Goal: Information Seeking & Learning: Learn about a topic

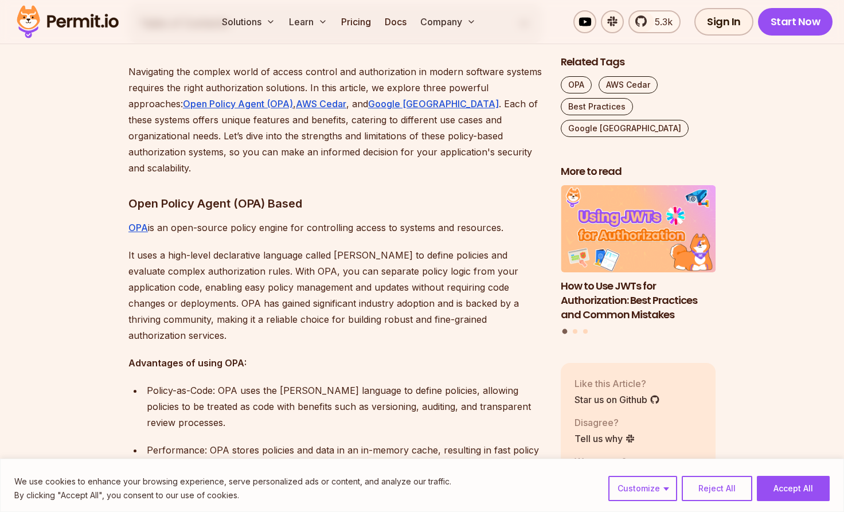
scroll to position [676, 0]
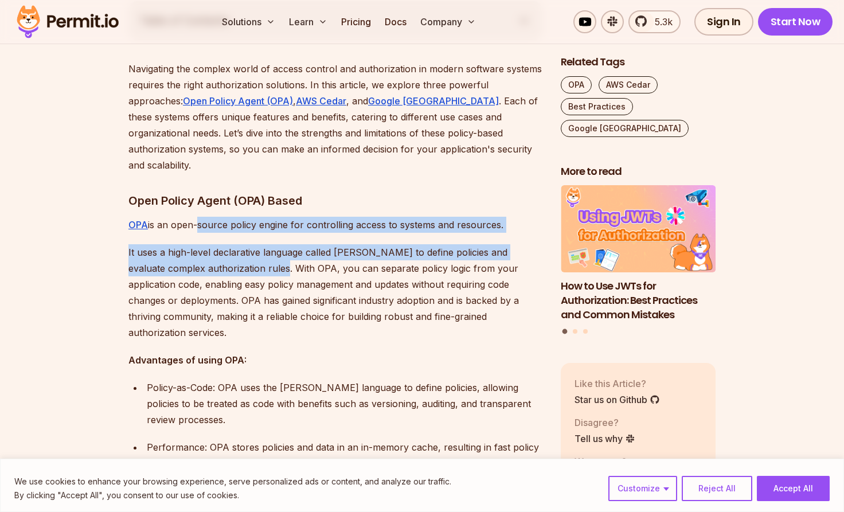
drag, startPoint x: 194, startPoint y: 200, endPoint x: 246, endPoint y: 243, distance: 67.6
click at [199, 244] on p "It uses a high-level declarative language called Rego to define policies and ev…" at bounding box center [335, 292] width 414 height 96
drag, startPoint x: 210, startPoint y: 206, endPoint x: 225, endPoint y: 246, distance: 42.5
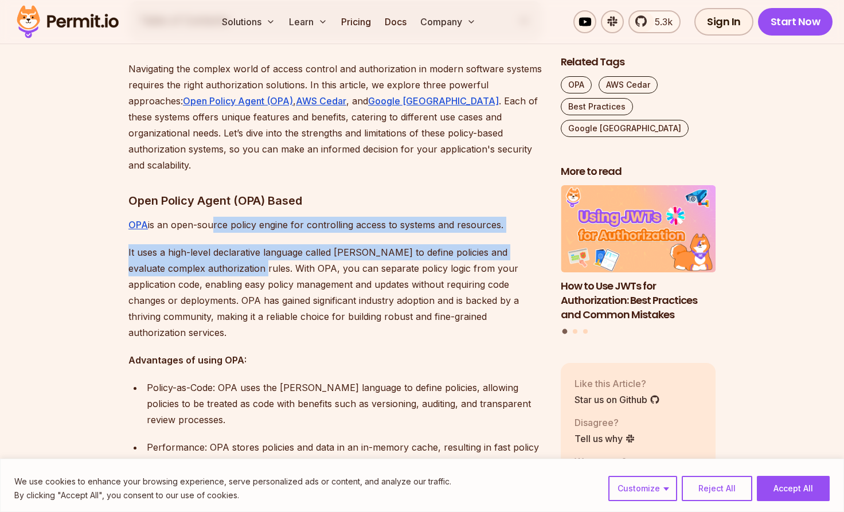
click at [225, 246] on p "It uses a high-level declarative language called Rego to define policies and ev…" at bounding box center [335, 292] width 414 height 96
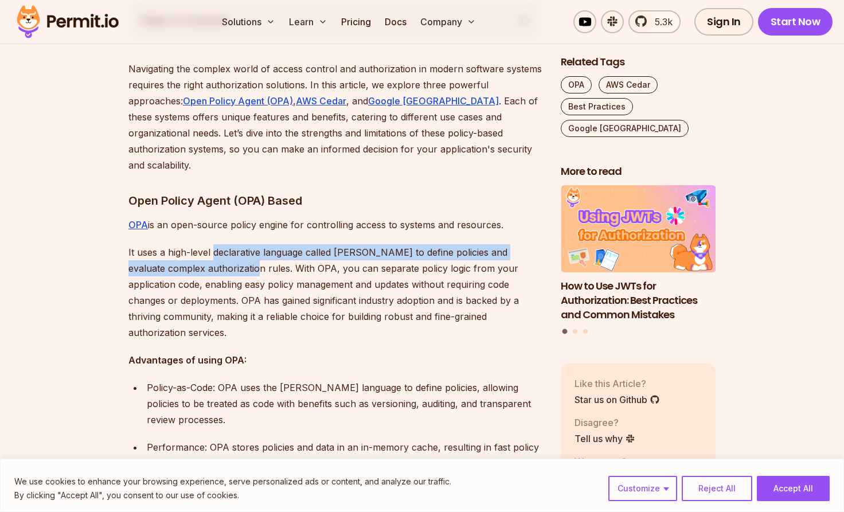
drag, startPoint x: 211, startPoint y: 230, endPoint x: 215, endPoint y: 253, distance: 23.3
click at [215, 253] on p "It uses a high-level declarative language called Rego to define policies and ev…" at bounding box center [335, 292] width 414 height 96
click at [175, 252] on p "It uses a high-level declarative language called Rego to define policies and ev…" at bounding box center [335, 292] width 414 height 96
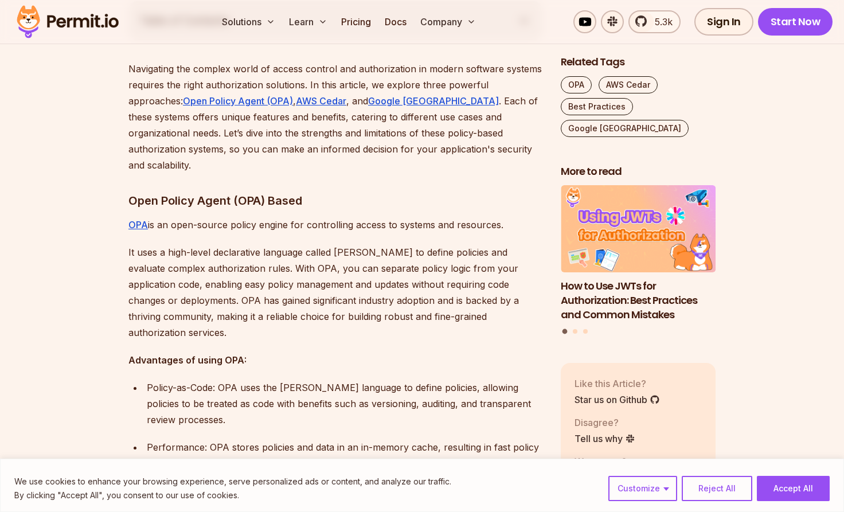
click at [175, 252] on p "It uses a high-level declarative language called Rego to define policies and ev…" at bounding box center [335, 292] width 414 height 96
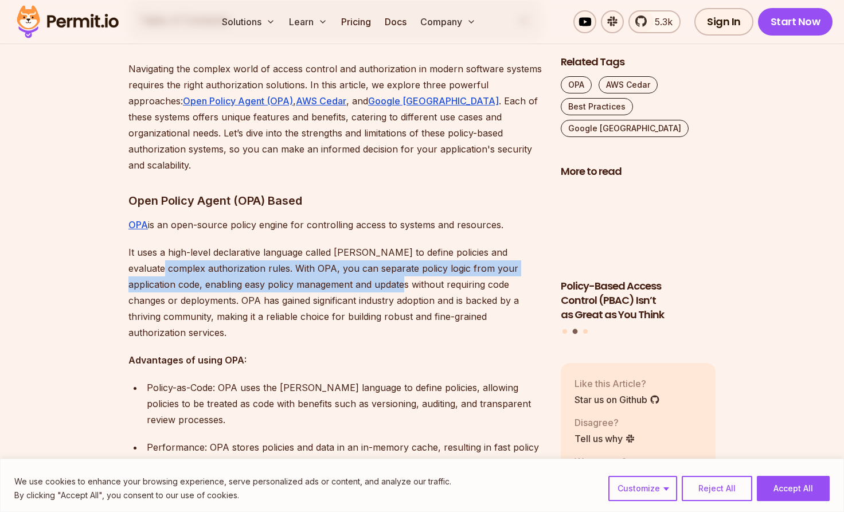
drag, startPoint x: 146, startPoint y: 242, endPoint x: 347, endPoint y: 260, distance: 201.4
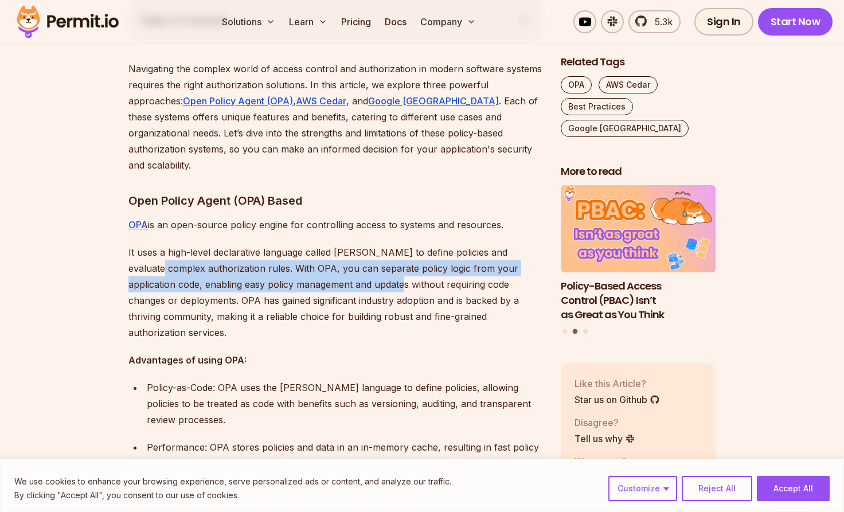
click at [347, 260] on p "It uses a high-level declarative language called Rego to define policies and ev…" at bounding box center [335, 292] width 414 height 96
click at [427, 217] on p "OPA is an open-source policy engine for controlling access to systems and resou…" at bounding box center [335, 225] width 414 height 16
drag, startPoint x: 428, startPoint y: 234, endPoint x: 427, endPoint y: 272, distance: 37.8
click at [427, 272] on p "It uses a high-level declarative language called Rego to define policies and ev…" at bounding box center [335, 292] width 414 height 96
click at [289, 244] on p "It uses a high-level declarative language called Rego to define policies and ev…" at bounding box center [335, 292] width 414 height 96
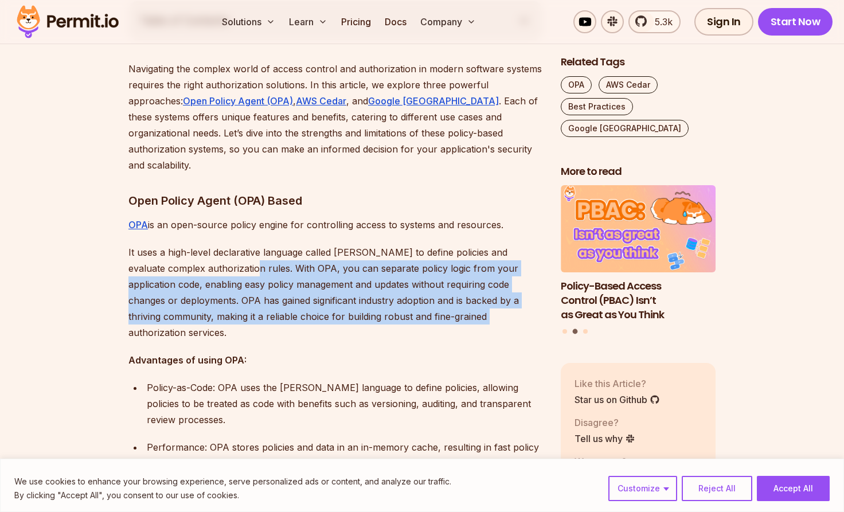
drag, startPoint x: 214, startPoint y: 254, endPoint x: 491, endPoint y: 301, distance: 281.3
click at [491, 301] on p "It uses a high-level declarative language called Rego to define policies and ev…" at bounding box center [335, 292] width 414 height 96
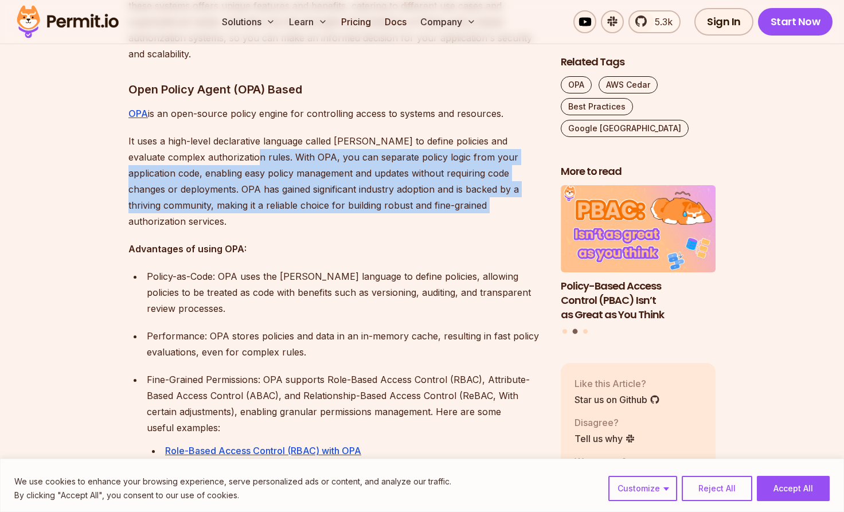
scroll to position [789, 0]
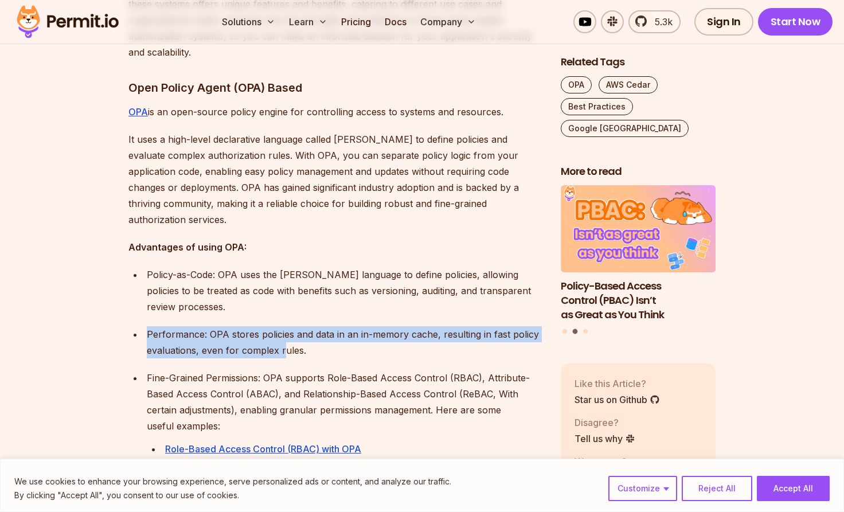
drag, startPoint x: 103, startPoint y: 308, endPoint x: 284, endPoint y: 338, distance: 183.1
click at [316, 339] on p "Performance: OPA stores policies and data in an in-memory cache, resulting in f…" at bounding box center [344, 342] width 395 height 32
drag, startPoint x: 316, startPoint y: 339, endPoint x: 85, endPoint y: 276, distance: 239.4
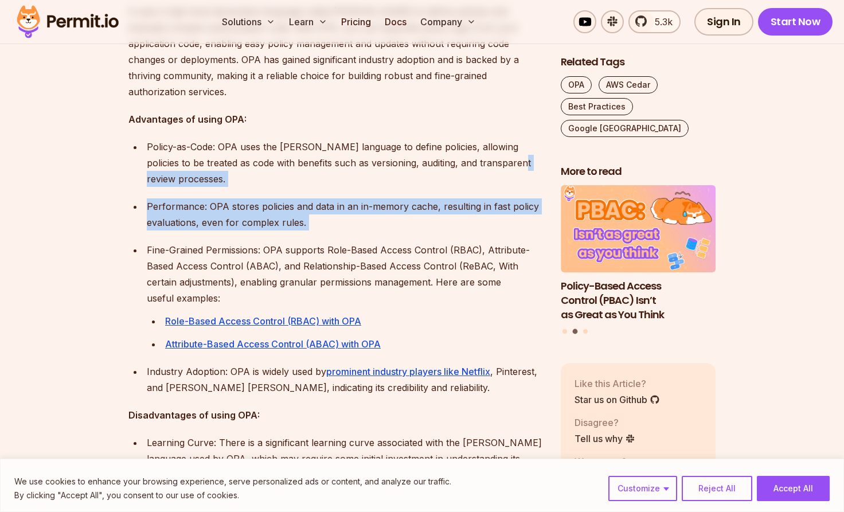
scroll to position [947, 0]
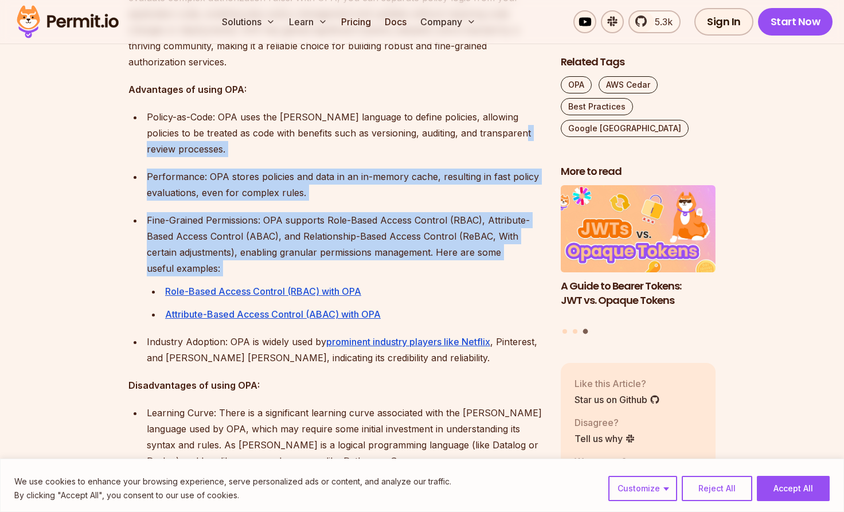
click at [160, 194] on ul "Policy-as-Code: OPA uses the Rego language to define policies, allowing policie…" at bounding box center [335, 215] width 414 height 213
drag, startPoint x: 146, startPoint y: 193, endPoint x: 213, endPoint y: 253, distance: 90.1
click at [213, 253] on ul "Policy-as-Code: OPA uses the Rego language to define policies, allowing policie…" at bounding box center [335, 215] width 414 height 213
click at [197, 250] on p "Fine-Grained Permissions: OPA supports Role-Based Access Control (RBAC), Attrib…" at bounding box center [344, 244] width 395 height 64
drag, startPoint x: 193, startPoint y: 250, endPoint x: 147, endPoint y: 203, distance: 66.1
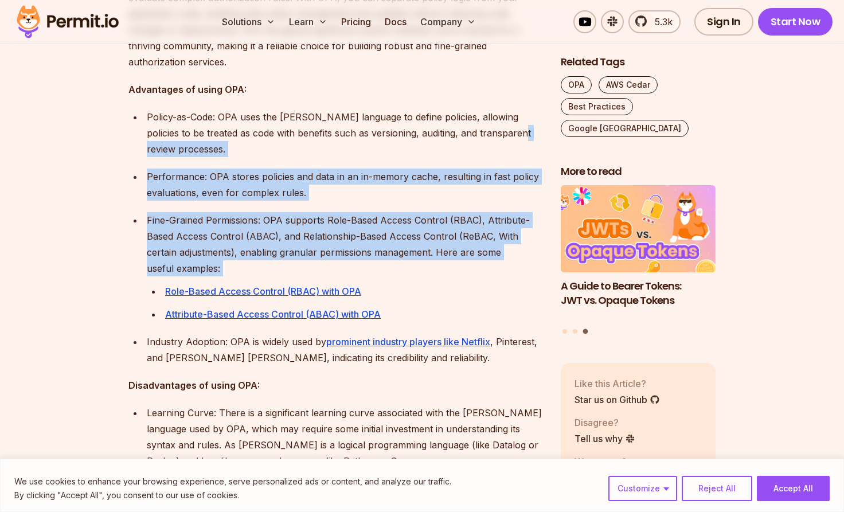
click at [147, 212] on p "Fine-Grained Permissions: OPA supports Role-Based Access Control (RBAC), Attrib…" at bounding box center [344, 244] width 395 height 64
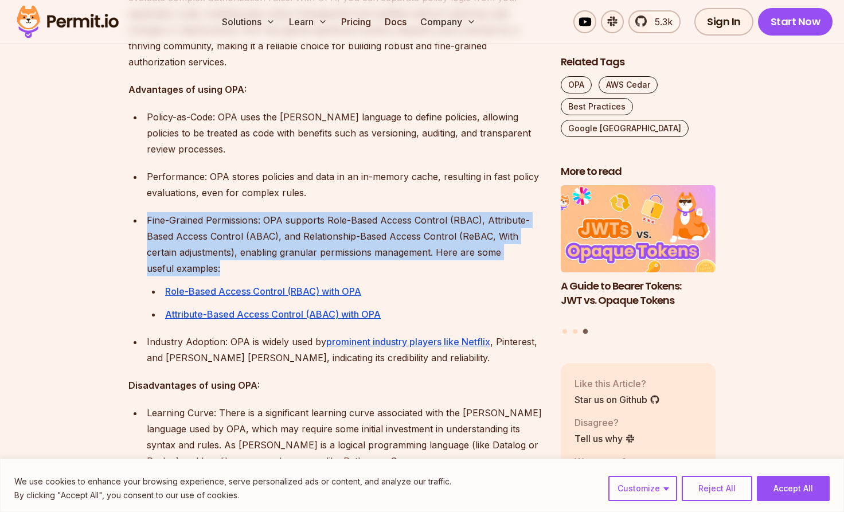
drag, startPoint x: 147, startPoint y: 203, endPoint x: 192, endPoint y: 255, distance: 69.1
click at [192, 255] on p "Fine-Grained Permissions: OPA supports Role-Based Access Control (RBAC), Attrib…" at bounding box center [344, 244] width 395 height 64
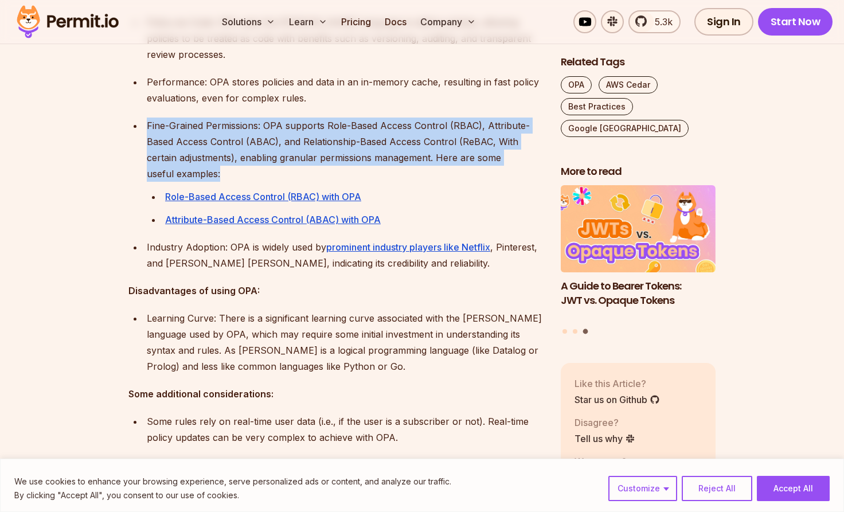
scroll to position [1054, 0]
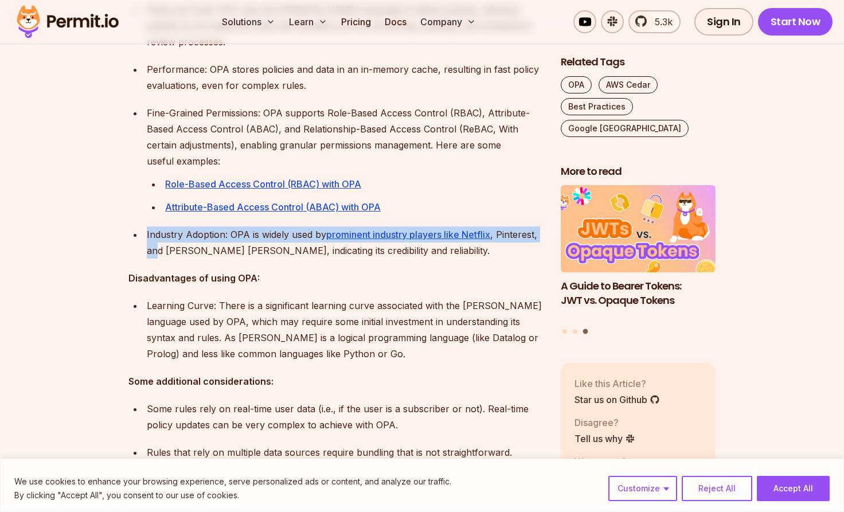
drag, startPoint x: 147, startPoint y: 223, endPoint x: 158, endPoint y: 233, distance: 15.0
click at [158, 233] on p "Industry Adoption: OPA is widely used by prominent industry players like Netfli…" at bounding box center [344, 242] width 395 height 32
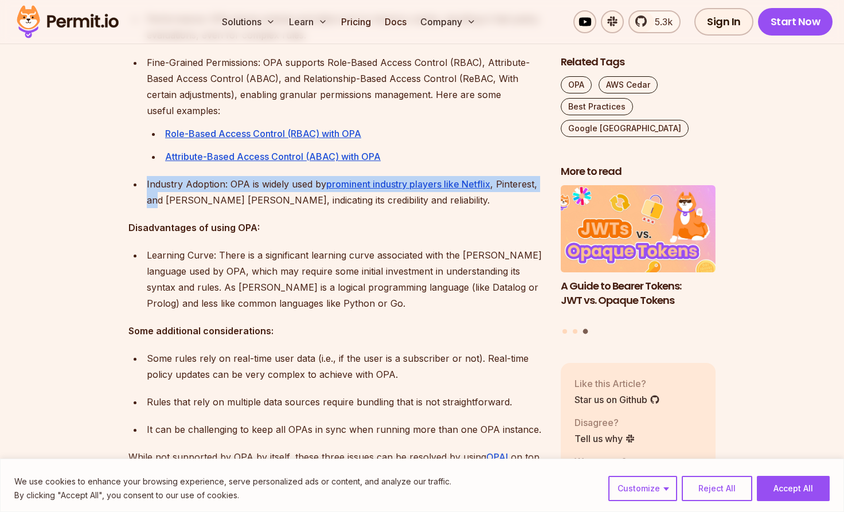
scroll to position [1142, 0]
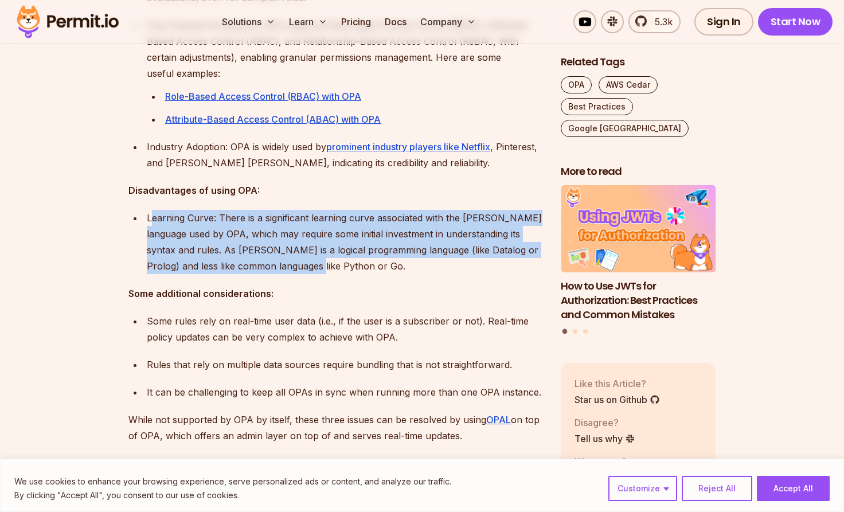
drag, startPoint x: 150, startPoint y: 204, endPoint x: 378, endPoint y: 253, distance: 233.4
click at [378, 253] on div "Learning Curve: There is a significant learning curve associated with the Rego …" at bounding box center [344, 242] width 395 height 64
drag, startPoint x: 347, startPoint y: 261, endPoint x: 171, endPoint y: 199, distance: 187.2
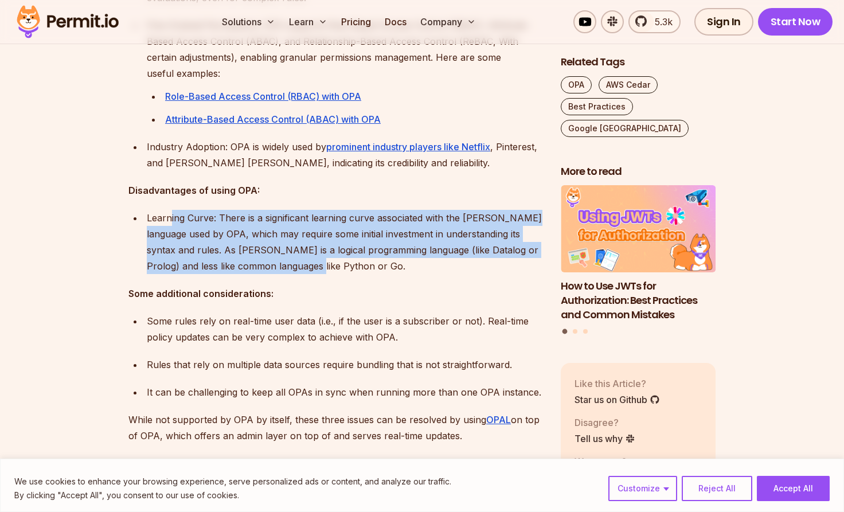
drag, startPoint x: 171, startPoint y: 199, endPoint x: 315, endPoint y: 252, distance: 153.9
click at [315, 252] on div "Learning Curve: There is a significant learning curve associated with the Rego …" at bounding box center [344, 242] width 395 height 64
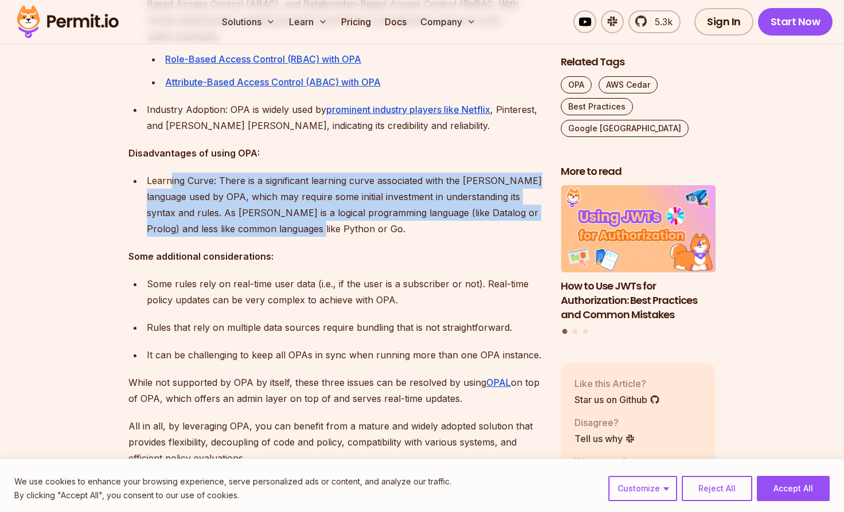
scroll to position [1191, 0]
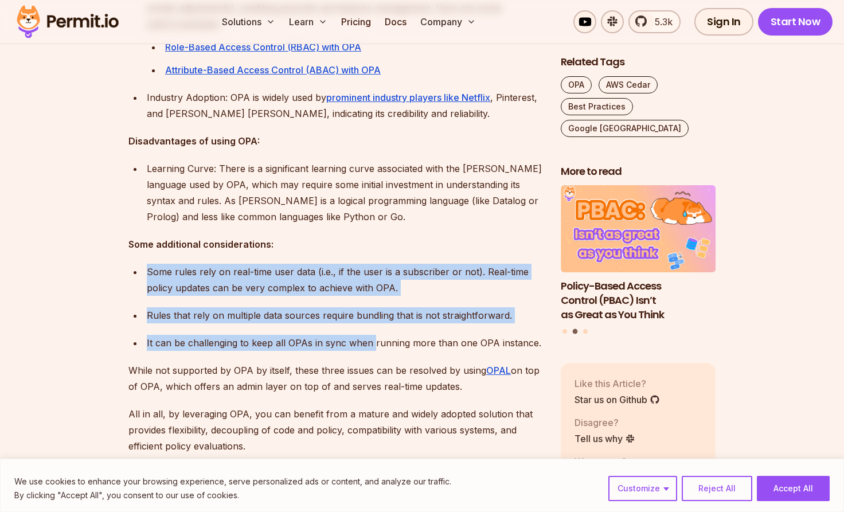
drag, startPoint x: 140, startPoint y: 257, endPoint x: 373, endPoint y: 326, distance: 242.1
click at [373, 326] on ul "Some rules rely on real-time user data (i.e., if the user is a subscriber or no…" at bounding box center [335, 307] width 414 height 87
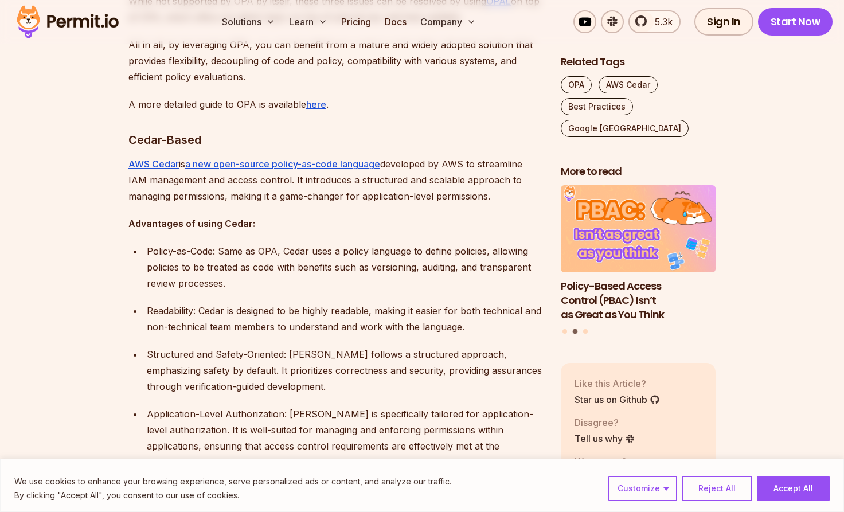
scroll to position [1569, 0]
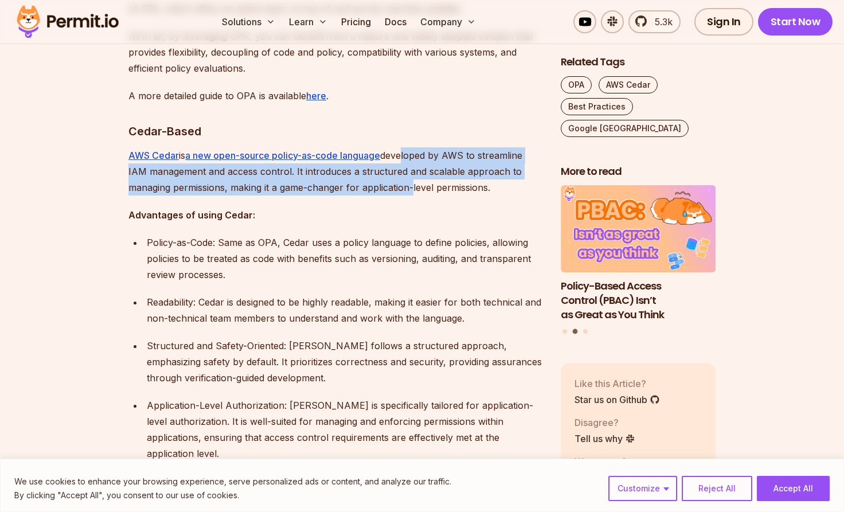
drag, startPoint x: 407, startPoint y: 140, endPoint x: 410, endPoint y: 162, distance: 22.5
click at [410, 162] on p "AWS Cedar is a new open-source policy-as-code language developed by AWS to stre…" at bounding box center [335, 171] width 414 height 48
click at [119, 195] on section "Table of Contents Navigating the complex world of access control and authorizat…" at bounding box center [422, 486] width 844 height 2755
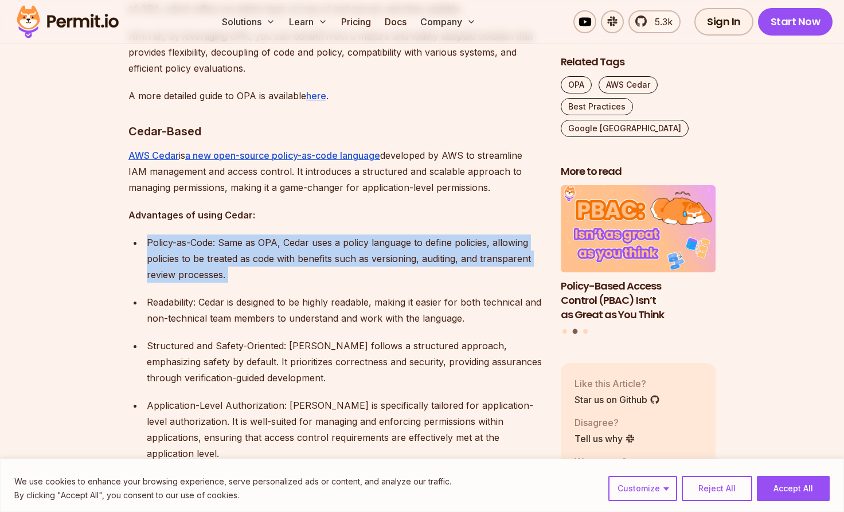
drag, startPoint x: 126, startPoint y: 211, endPoint x: 238, endPoint y: 273, distance: 128.5
click at [238, 273] on section "Table of Contents Navigating the complex world of access control and authorizat…" at bounding box center [422, 486] width 844 height 2755
click at [256, 259] on p "Policy-as-Code: Same as OPA, Cedar uses a policy language to define policies, a…" at bounding box center [344, 258] width 395 height 48
drag, startPoint x: 256, startPoint y: 259, endPoint x: 150, endPoint y: 217, distance: 114.5
click at [150, 234] on p "Policy-as-Code: Same as OPA, Cedar uses a policy language to define policies, a…" at bounding box center [344, 258] width 395 height 48
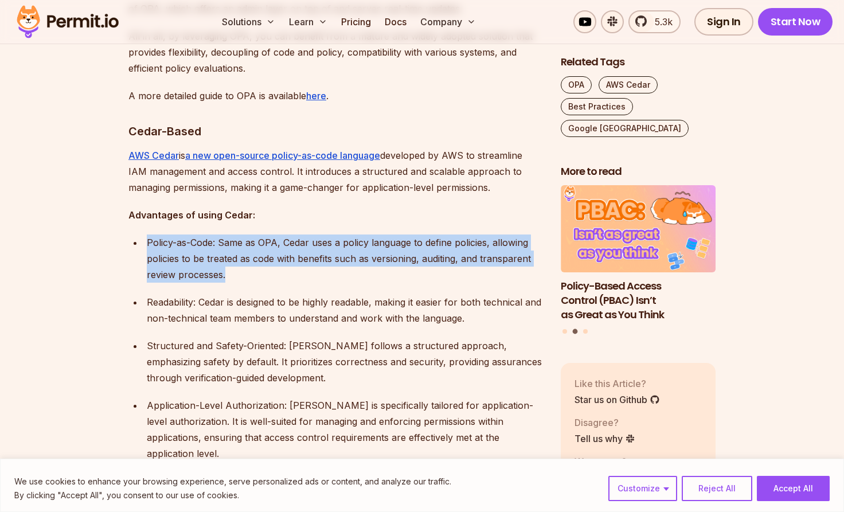
click at [150, 234] on p "Policy-as-Code: Same as OPA, Cedar uses a policy language to define policies, a…" at bounding box center [344, 258] width 395 height 48
drag, startPoint x: 150, startPoint y: 217, endPoint x: 224, endPoint y: 254, distance: 82.5
click at [224, 254] on p "Policy-as-Code: Same as OPA, Cedar uses a policy language to define policies, a…" at bounding box center [344, 258] width 395 height 48
click at [239, 260] on p "Policy-as-Code: Same as OPA, Cedar uses a policy language to define policies, a…" at bounding box center [344, 258] width 395 height 48
drag, startPoint x: 239, startPoint y: 260, endPoint x: 166, endPoint y: 226, distance: 80.8
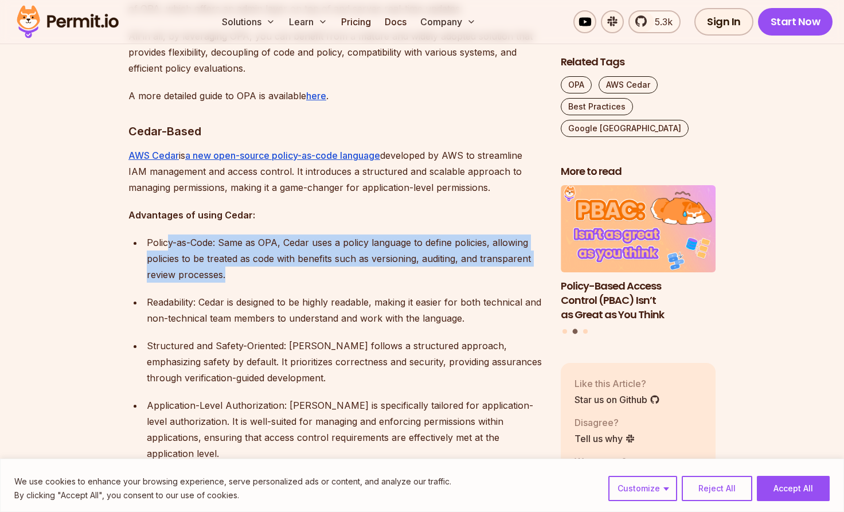
click at [166, 234] on p "Policy-as-Code: Same as OPA, Cedar uses a policy language to define policies, a…" at bounding box center [344, 258] width 395 height 48
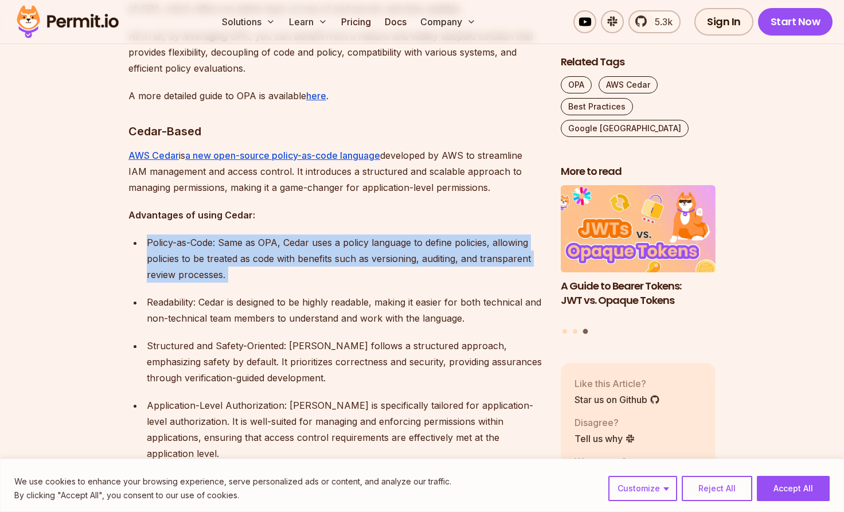
drag, startPoint x: 166, startPoint y: 226, endPoint x: 226, endPoint y: 265, distance: 72.2
click at [226, 265] on p "Policy-as-Code: Same as OPA, Cedar uses a policy language to define policies, a…" at bounding box center [344, 258] width 395 height 48
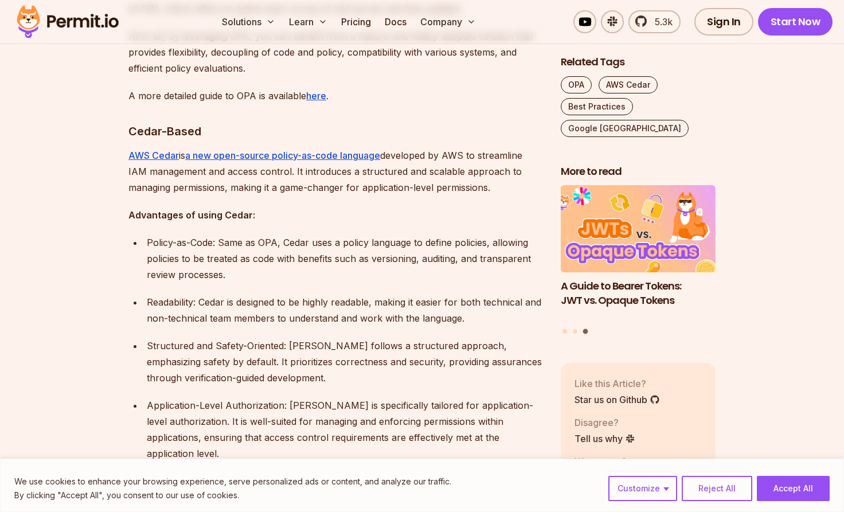
click at [234, 266] on ul "Policy-as-Code: Same as OPA, Cedar uses a policy language to define policies, a…" at bounding box center [335, 393] width 414 height 319
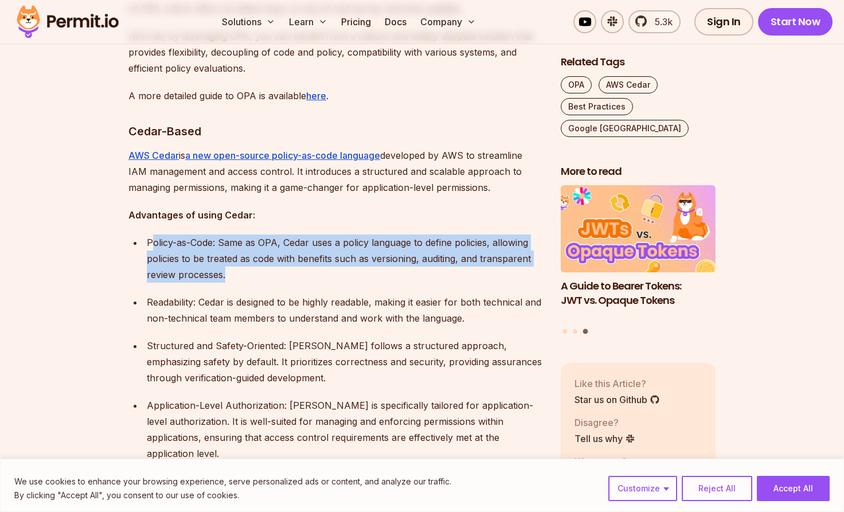
drag, startPoint x: 248, startPoint y: 258, endPoint x: 150, endPoint y: 226, distance: 102.6
click at [150, 234] on p "Policy-as-Code: Same as OPA, Cedar uses a policy language to define policies, a…" at bounding box center [344, 258] width 395 height 48
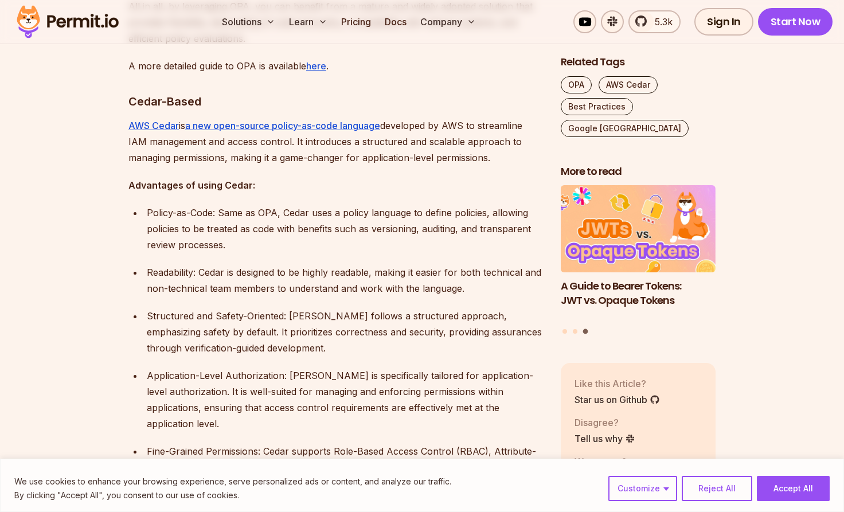
scroll to position [1614, 0]
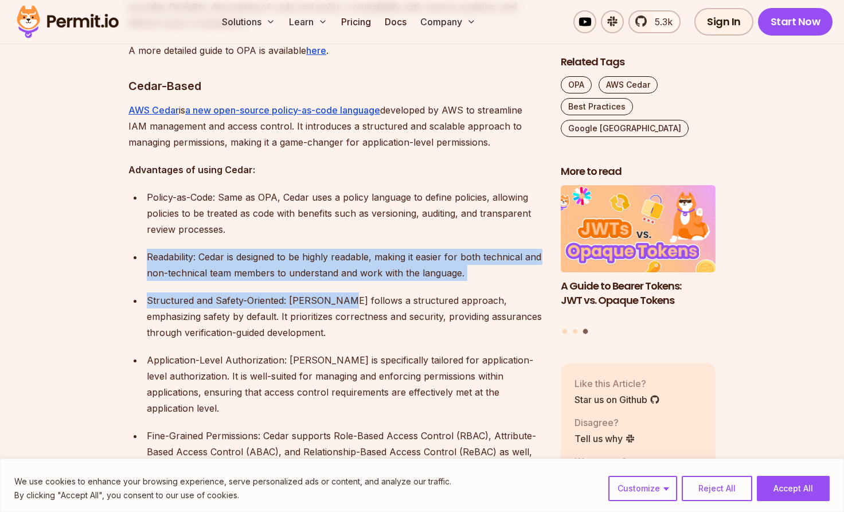
drag, startPoint x: 208, startPoint y: 228, endPoint x: 335, endPoint y: 278, distance: 136.3
click at [335, 278] on ul "Policy-as-Code: Same as OPA, Cedar uses a policy language to define policies, a…" at bounding box center [335, 348] width 414 height 319
click at [451, 266] on ul "Policy-as-Code: Same as OPA, Cedar uses a policy language to define policies, a…" at bounding box center [335, 348] width 414 height 319
drag, startPoint x: 485, startPoint y: 262, endPoint x: 277, endPoint y: 237, distance: 209.6
click at [277, 249] on p "Readability: Cedar is designed to be highly readable, making it easier for both…" at bounding box center [344, 265] width 395 height 32
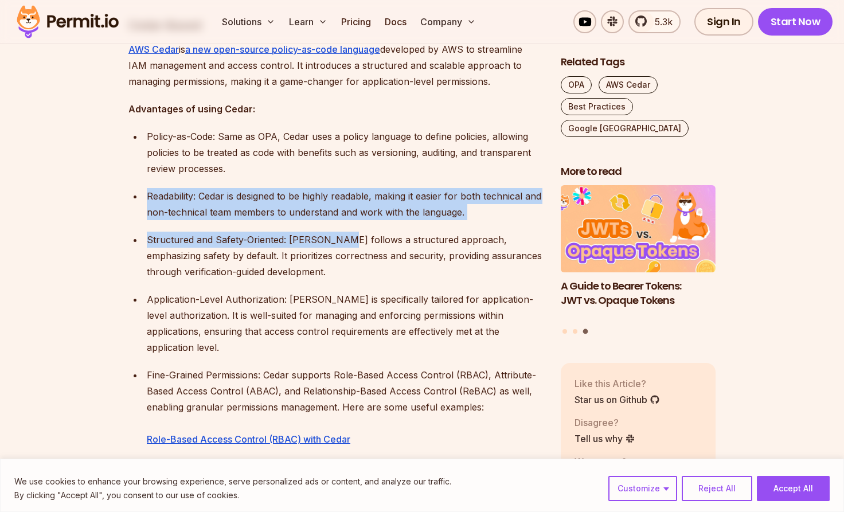
scroll to position [1676, 0]
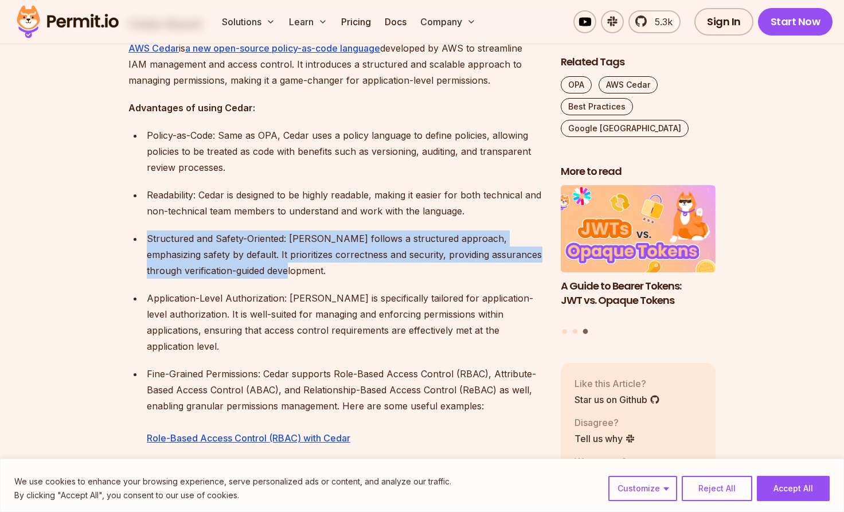
drag, startPoint x: 132, startPoint y: 222, endPoint x: 320, endPoint y: 253, distance: 190.6
click at [320, 253] on ul "Policy-as-Code: Same as OPA, Cedar uses a policy language to define policies, a…" at bounding box center [335, 286] width 414 height 319
click at [320, 253] on p "Structured and Safety-Oriented: Cedar follows a structured approach, emphasizin…" at bounding box center [344, 254] width 395 height 48
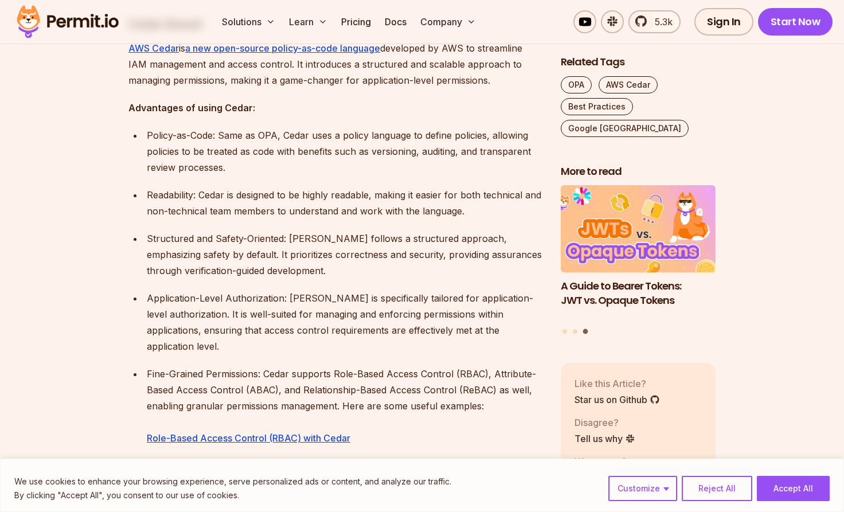
click at [320, 253] on p "Structured and Safety-Oriented: Cedar follows a structured approach, emphasizin…" at bounding box center [344, 254] width 395 height 48
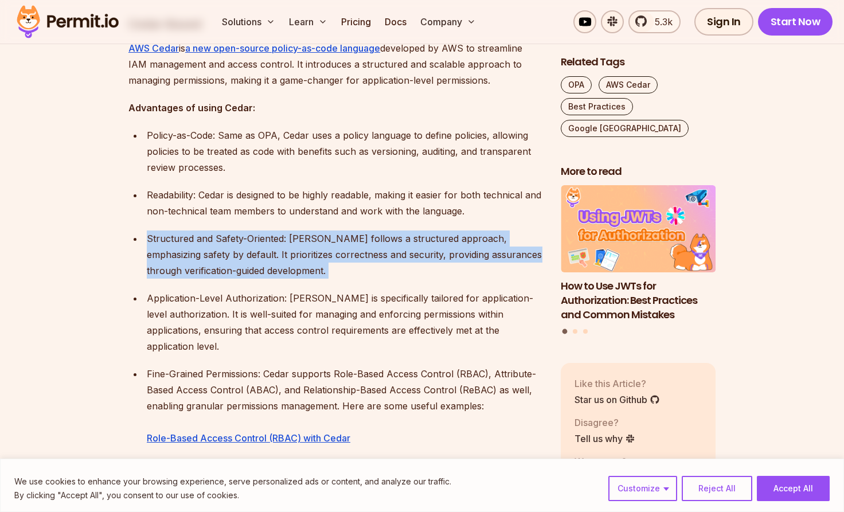
drag, startPoint x: 320, startPoint y: 253, endPoint x: 137, endPoint y: 204, distance: 189.9
click at [137, 204] on ul "Policy-as-Code: Same as OPA, Cedar uses a policy language to define policies, a…" at bounding box center [335, 286] width 414 height 319
drag, startPoint x: 155, startPoint y: 213, endPoint x: 248, endPoint y: 256, distance: 102.8
click at [248, 256] on ul "Policy-as-Code: Same as OPA, Cedar uses a policy language to define policies, a…" at bounding box center [335, 286] width 414 height 319
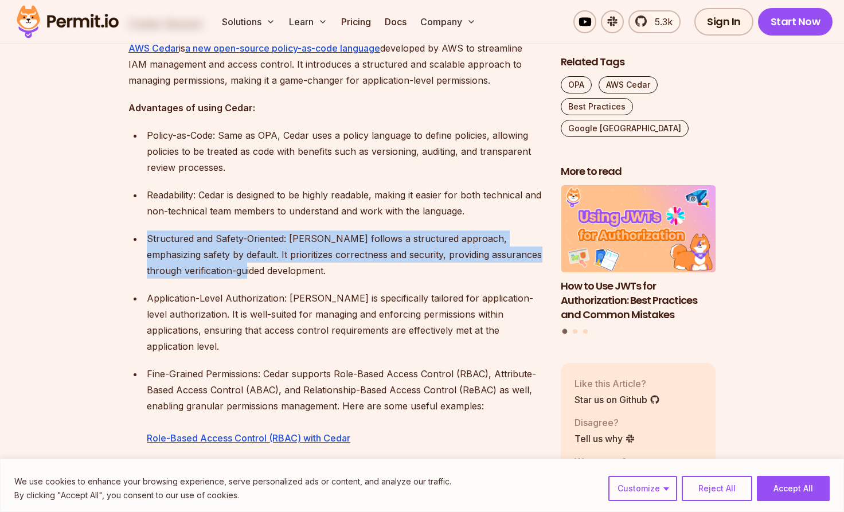
click at [336, 264] on ul "Policy-as-Code: Same as OPA, Cedar uses a policy language to define policies, a…" at bounding box center [335, 286] width 414 height 319
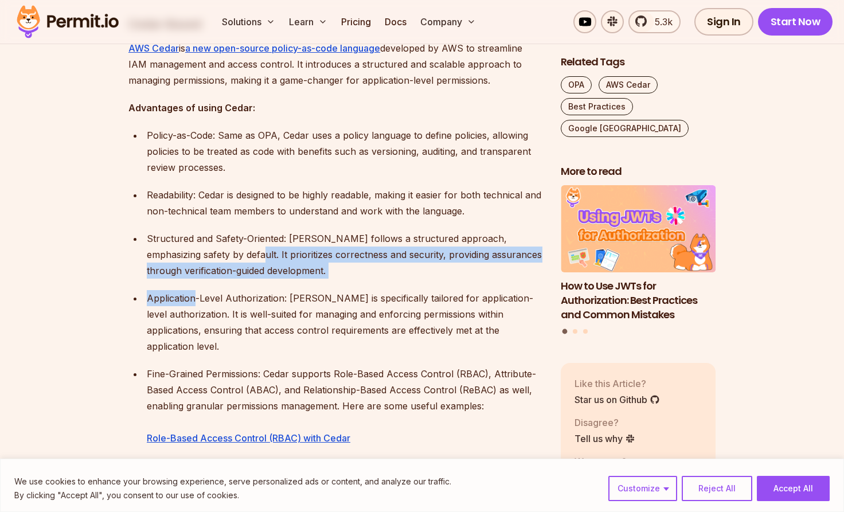
drag, startPoint x: 336, startPoint y: 264, endPoint x: 229, endPoint y: 229, distance: 113.3
click at [229, 229] on ul "Policy-as-Code: Same as OPA, Cedar uses a policy language to define policies, a…" at bounding box center [335, 286] width 414 height 319
click at [229, 230] on p "Structured and Safety-Oriented: Cedar follows a structured approach, emphasizin…" at bounding box center [344, 254] width 395 height 48
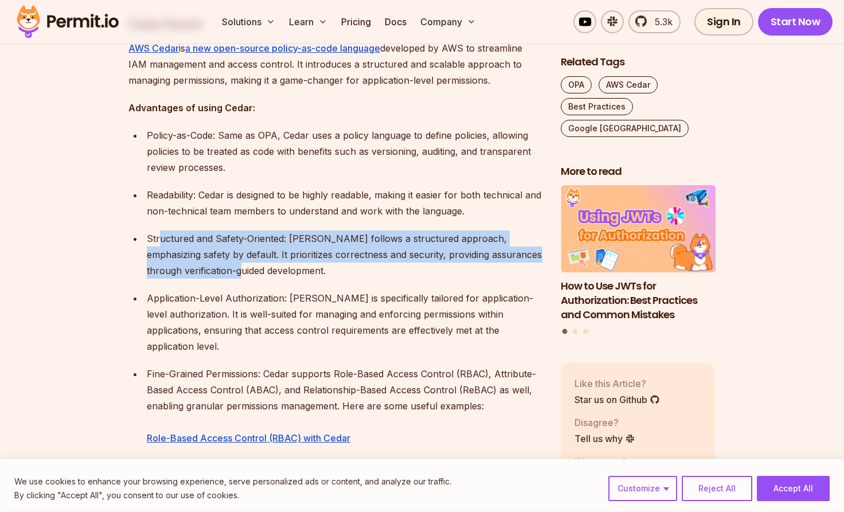
drag, startPoint x: 245, startPoint y: 244, endPoint x: 159, endPoint y: 221, distance: 89.1
click at [159, 230] on p "Structured and Safety-Oriented: Cedar follows a structured approach, emphasizin…" at bounding box center [344, 254] width 395 height 48
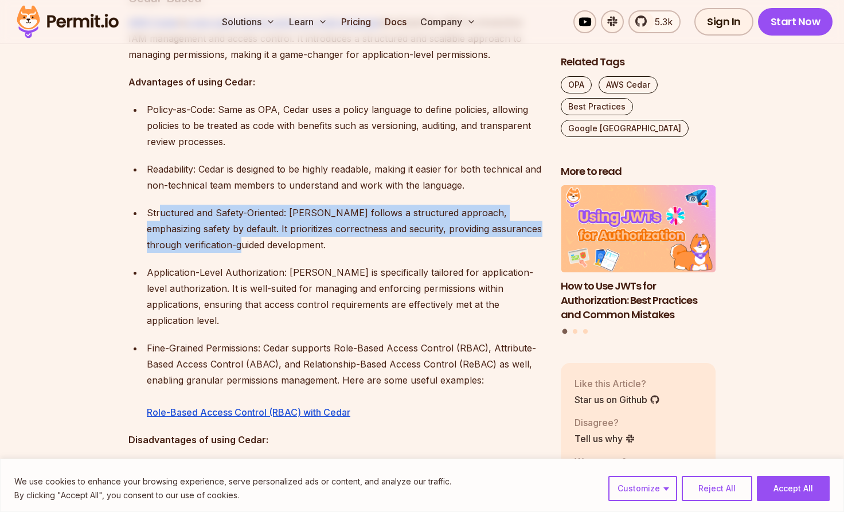
scroll to position [1735, 0]
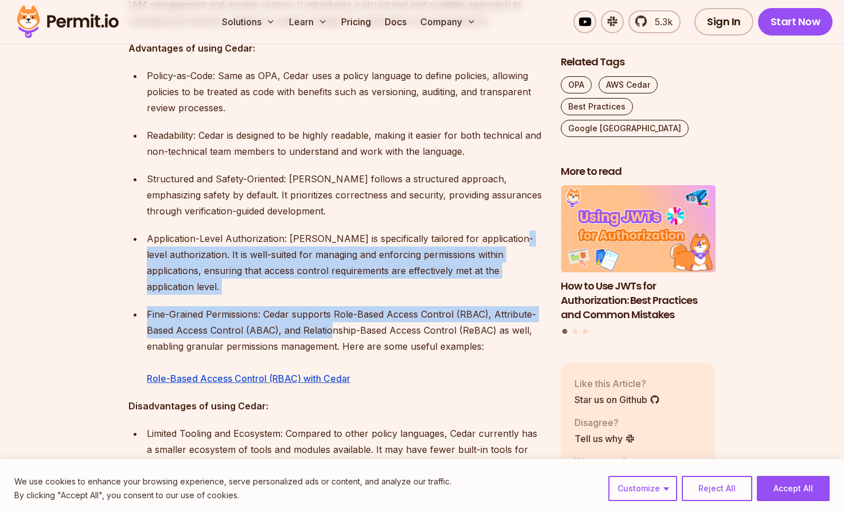
drag
click at [327, 289] on ul "Policy-as-Code: Same as OPA, Cedar uses a policy language to define policies, a…" at bounding box center [335, 227] width 414 height 319
click at [385, 242] on p "Application-Level Authorization: Cedar is specifically tailored for application…" at bounding box center [344, 262] width 395 height 64
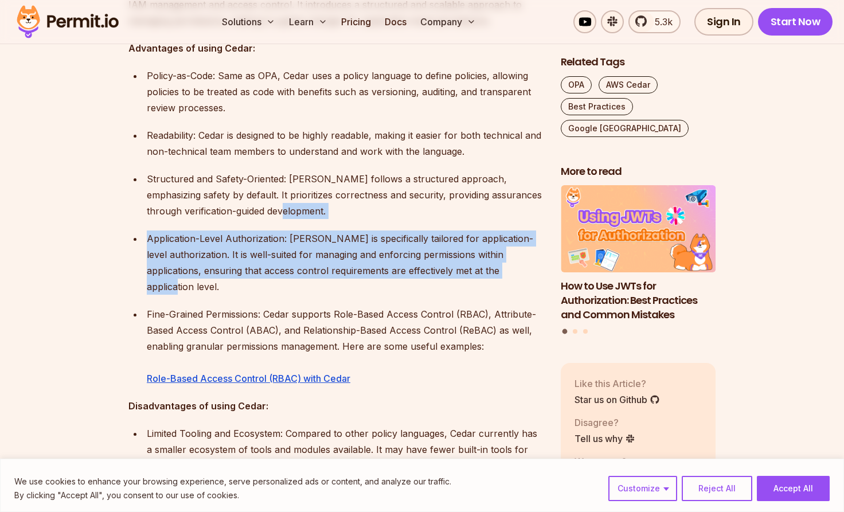
click at [289, 199] on ul "Policy-as-Code: Same as OPA, Cedar uses a policy language to define policies, a…" at bounding box center [335, 227] width 414 height 319
click at [199, 246] on p "Application-Level Authorization: Cedar is specifically tailored for application…" at bounding box center [344, 262] width 395 height 64
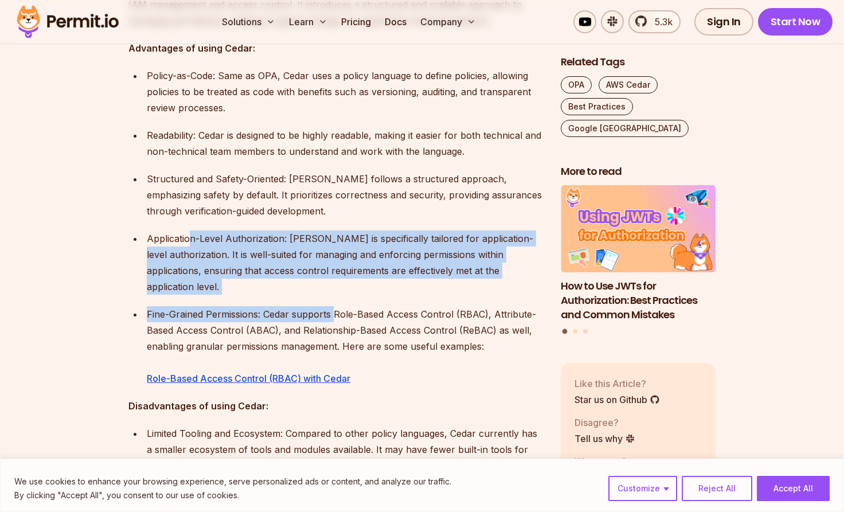
click at [333, 273] on ul "Policy-as-Code: Same as OPA, Cedar uses a policy language to define policies, a…" at bounding box center [335, 227] width 414 height 319
click at [373, 269] on ul "Policy-as-Code: Same as OPA, Cedar uses a policy language to define policies, a…" at bounding box center [335, 227] width 414 height 319
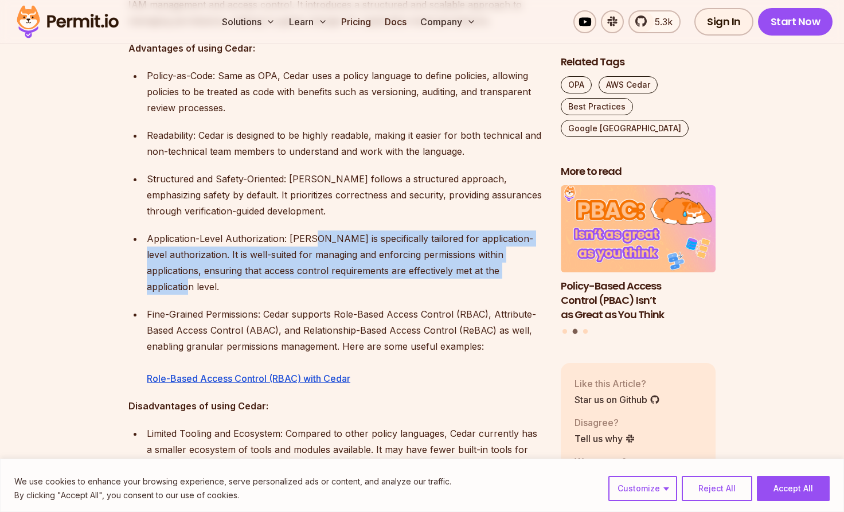
click at [314, 230] on p "Application-Level Authorization: Cedar is specifically tailored for application…" at bounding box center [344, 262] width 395 height 64
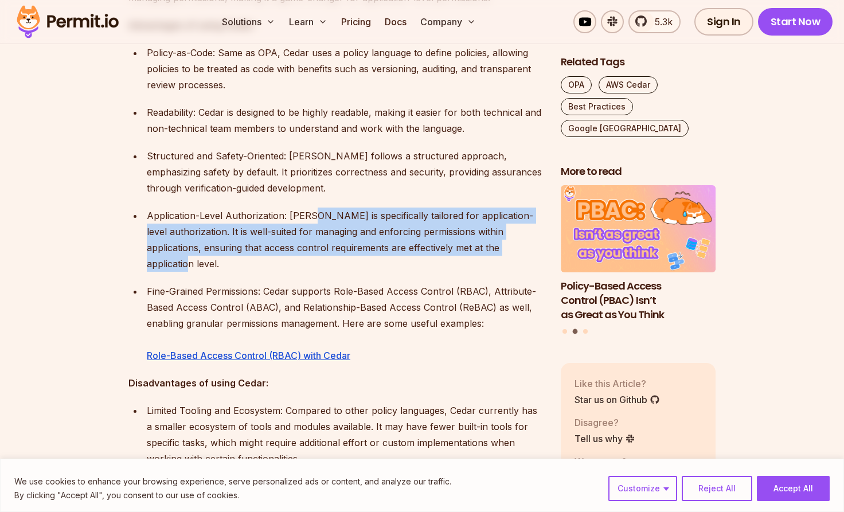
scroll to position [1785, 0]
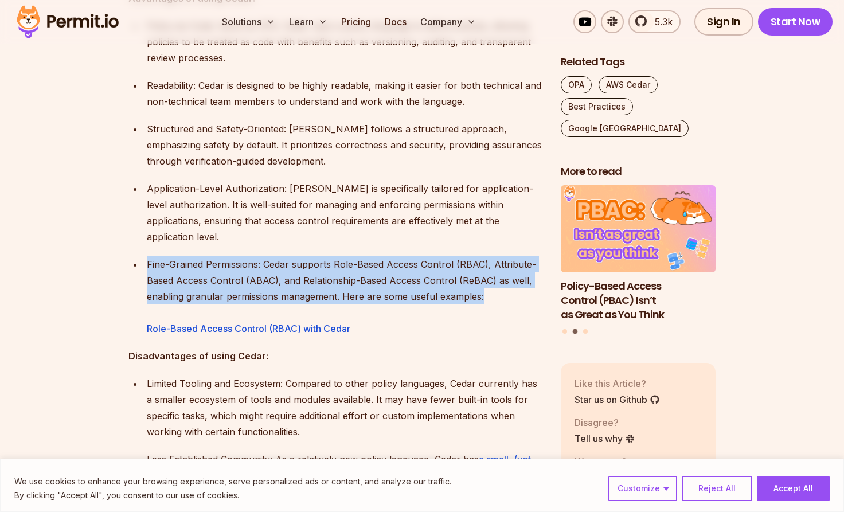
click at [515, 268] on ul "Policy-as-Code: Same as OPA, Cedar uses a policy language to define policies, a…" at bounding box center [335, 177] width 414 height 319
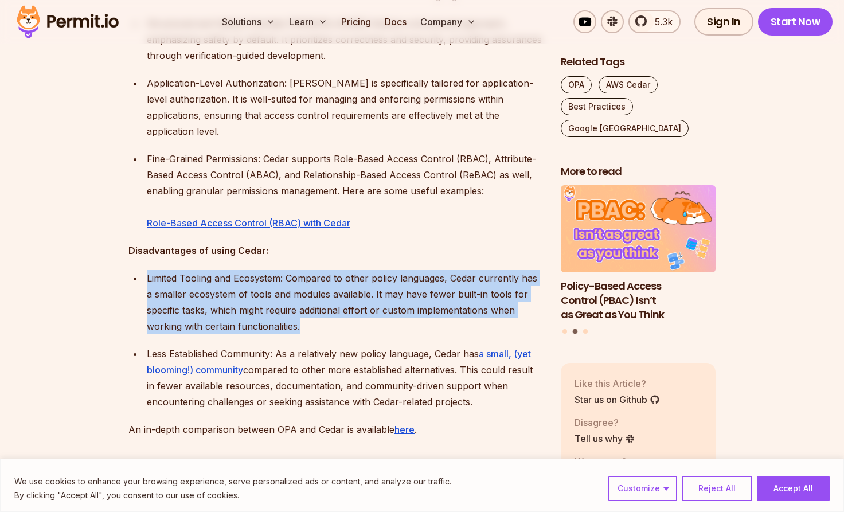
click at [322, 291] on ul "Limited Tooling and Ecosystem: Compared to other policy languages, Cedar curren…" at bounding box center [335, 340] width 414 height 140
click at [320, 291] on p "Limited Tooling and Ecosystem: Compared to other policy languages, Cedar curren…" at bounding box center [344, 302] width 395 height 64
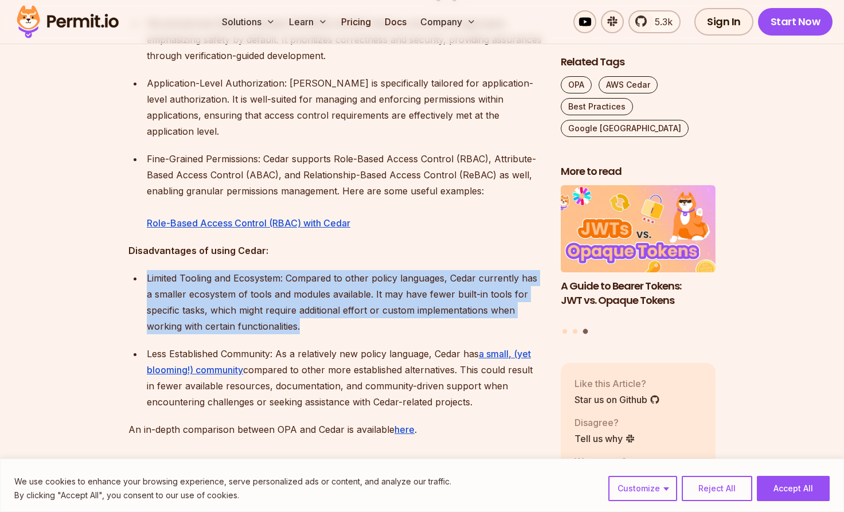
click at [181, 233] on div "Navigating the complex world of access control and authorization in modern soft…" at bounding box center [335, 76] width 414 height 2460
click at [293, 288] on div "Navigating the complex world of access control and authorization in modern soft…" at bounding box center [335, 76] width 414 height 2460
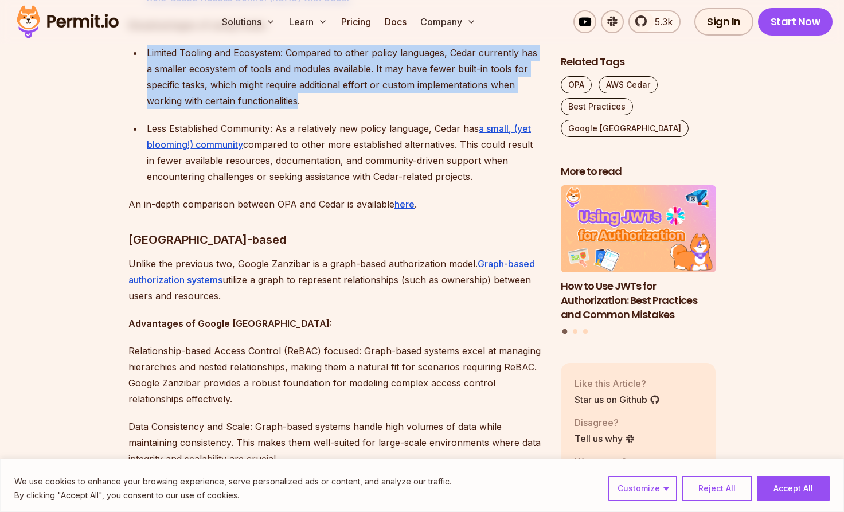
scroll to position [2124, 0]
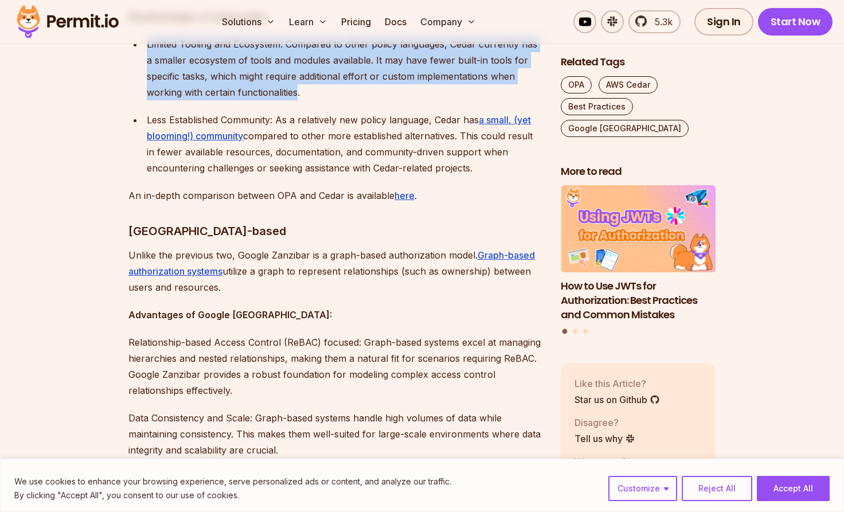
drag, startPoint x: 328, startPoint y: 225, endPoint x: 335, endPoint y: 254, distance: 30.0
click at [335, 254] on p "Unlike the previous two, Google Zanzibar is a graph-based authorization model. …" at bounding box center [335, 271] width 414 height 48
click at [305, 247] on p "Unlike the previous two, Google Zanzibar is a graph-based authorization model. …" at bounding box center [335, 271] width 414 height 48
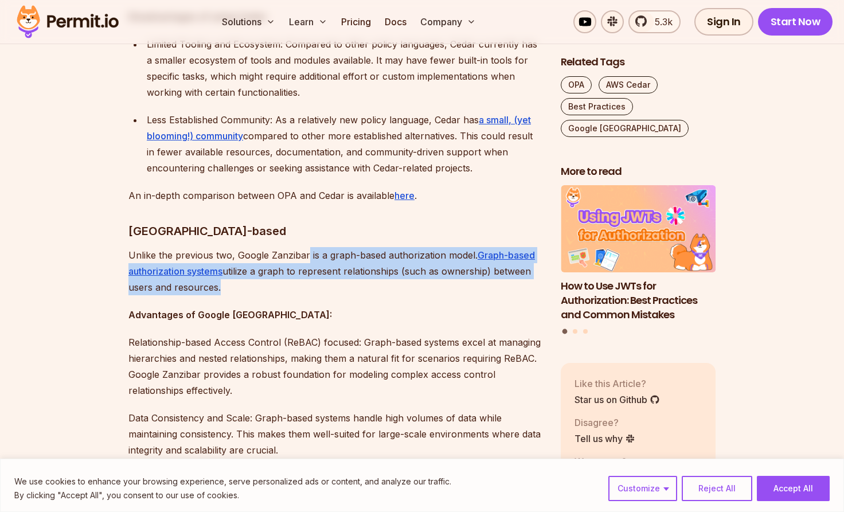
click at [311, 250] on p "Unlike the previous two, Google Zanzibar is a graph-based authorization model. …" at bounding box center [335, 271] width 414 height 48
click at [289, 258] on p "Unlike the previous two, Google Zanzibar is a graph-based authorization model. …" at bounding box center [335, 271] width 414 height 48
click at [193, 247] on p "Unlike the previous two, Google Zanzibar is a graph-based authorization model. …" at bounding box center [335, 271] width 414 height 48
click at [226, 247] on p "Unlike the previous two, Google Zanzibar is a graph-based authorization model. …" at bounding box center [335, 271] width 414 height 48
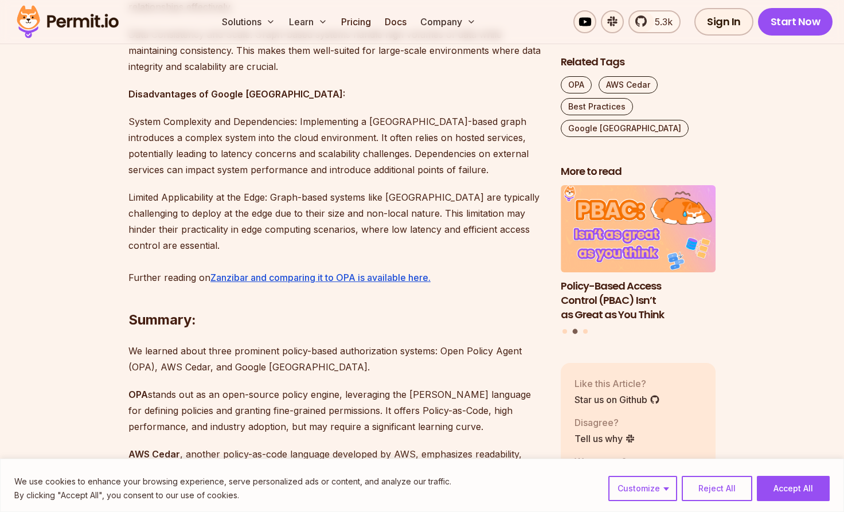
scroll to position [2687, 0]
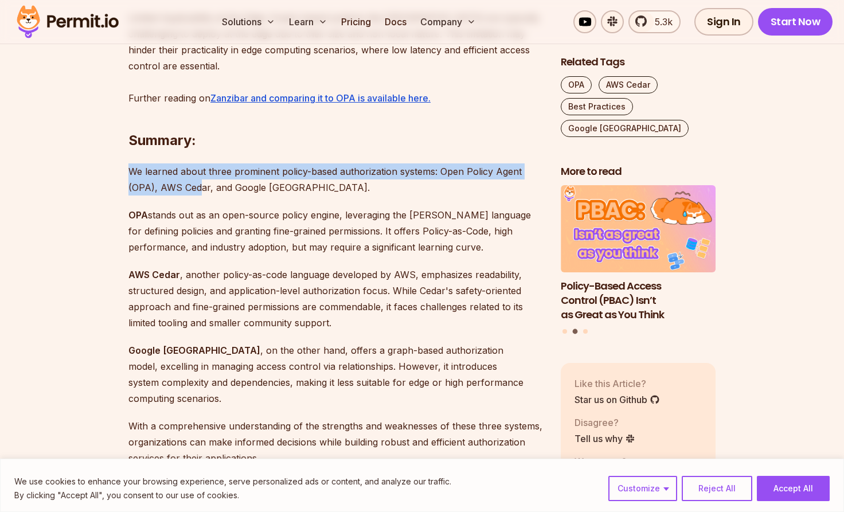
drag, startPoint x: 132, startPoint y: 141, endPoint x: 202, endPoint y: 158, distance: 72.0
click at [202, 163] on p "We learned about three prominent policy-based authorization systems: Open Polic…" at bounding box center [335, 179] width 414 height 32
click at [258, 163] on p "We learned about three prominent policy-based authorization systems: Open Polic…" at bounding box center [335, 179] width 414 height 32
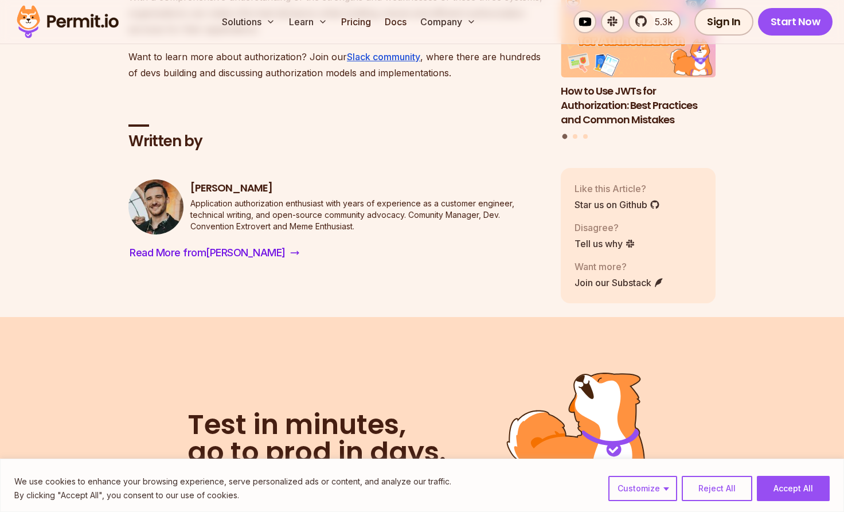
scroll to position [3282, 0]
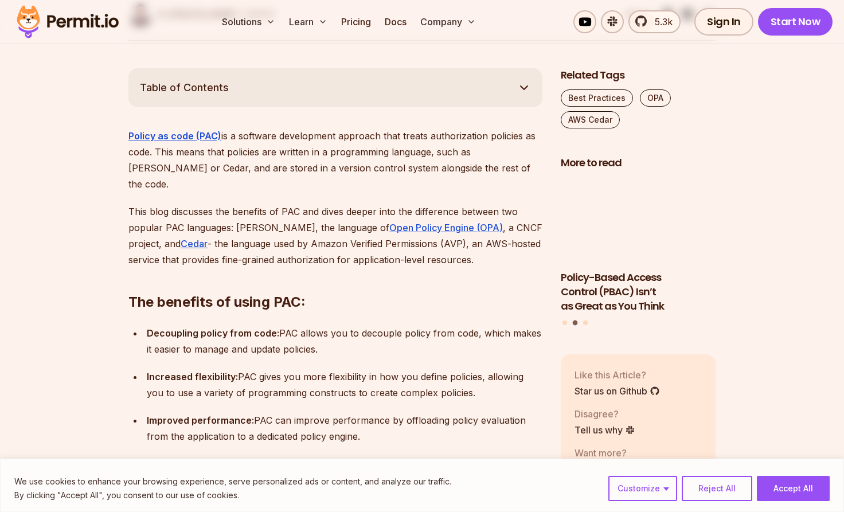
scroll to position [603, 0]
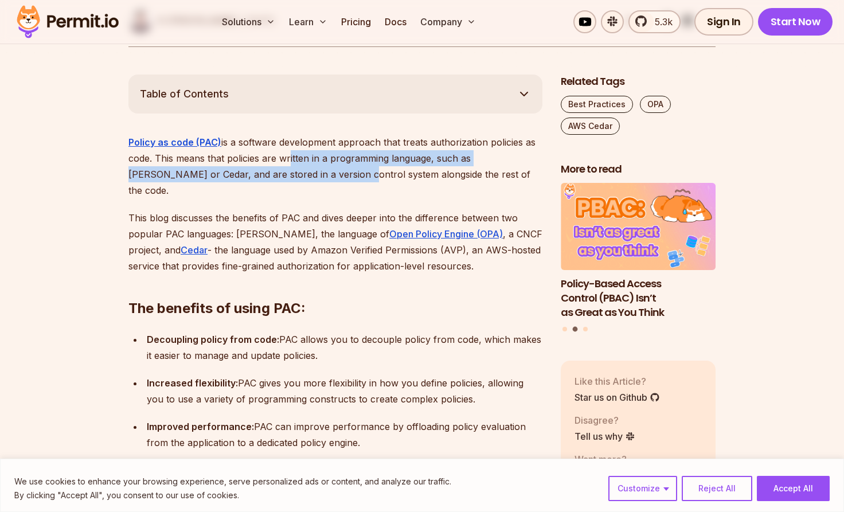
drag, startPoint x: 284, startPoint y: 124, endPoint x: 284, endPoint y: 142, distance: 17.8
click at [284, 142] on p "Policy as code (PAC) is a software development approach that treats authorizati…" at bounding box center [335, 166] width 414 height 64
click at [236, 210] on p "This blog discusses the benefits of PAC and dives deeper into the difference be…" at bounding box center [335, 242] width 414 height 64
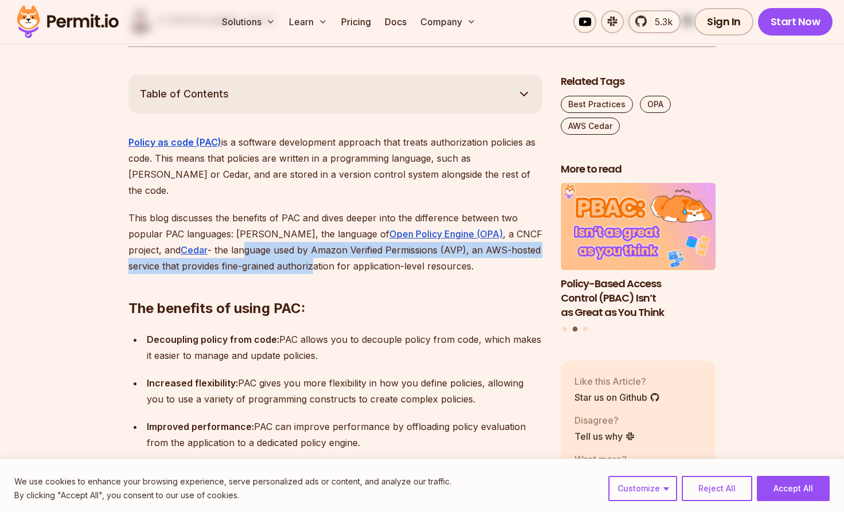
drag, startPoint x: 207, startPoint y: 207, endPoint x: 273, endPoint y: 224, distance: 68.0
click at [273, 224] on p "This blog discusses the benefits of PAC and dives deeper into the difference be…" at bounding box center [335, 242] width 414 height 64
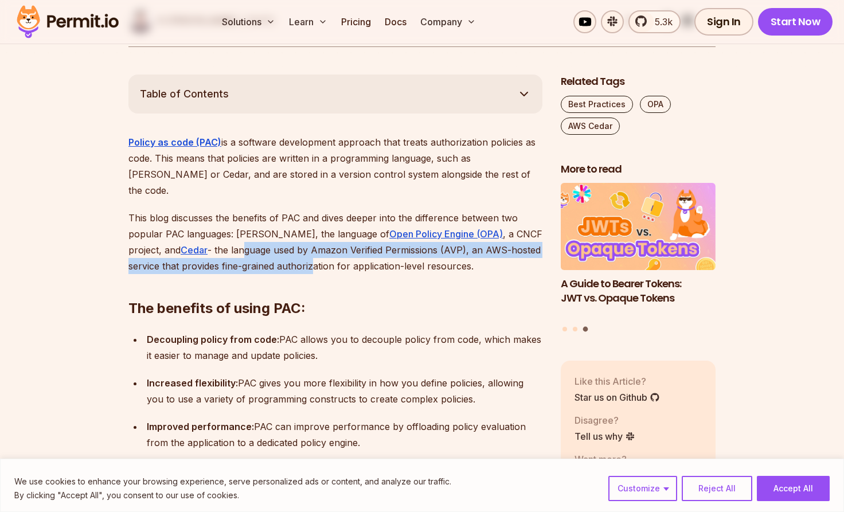
click at [291, 210] on p "This blog discusses the benefits of PAC and dives deeper into the difference be…" at bounding box center [335, 242] width 414 height 64
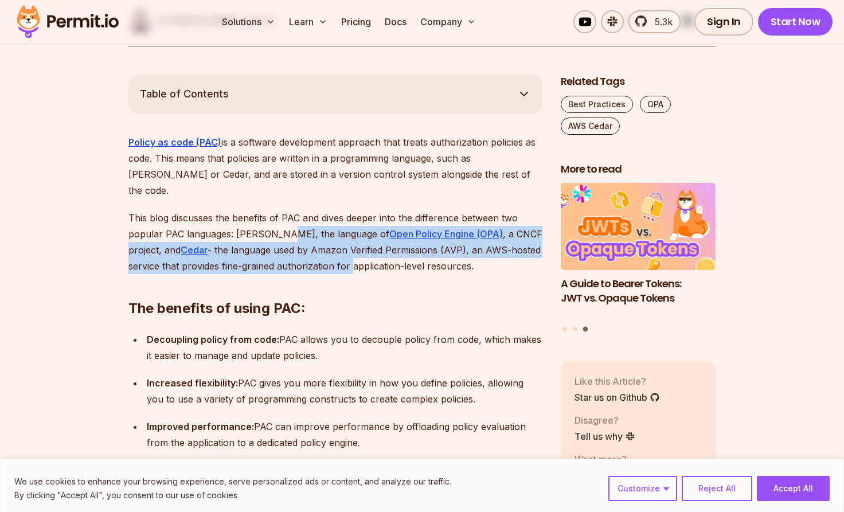
drag, startPoint x: 291, startPoint y: 193, endPoint x: 304, endPoint y: 221, distance: 30.3
click at [304, 221] on p "This blog discusses the benefits of PAC and dives deeper into the difference be…" at bounding box center [335, 242] width 414 height 64
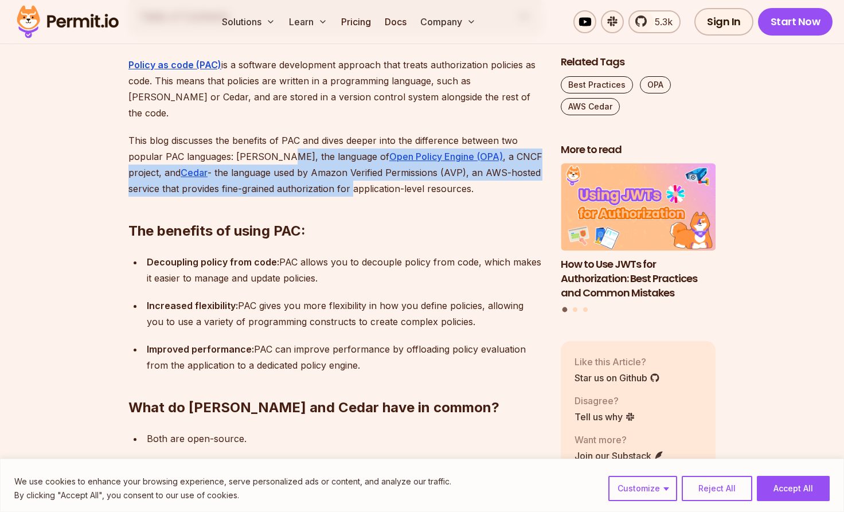
scroll to position [684, 0]
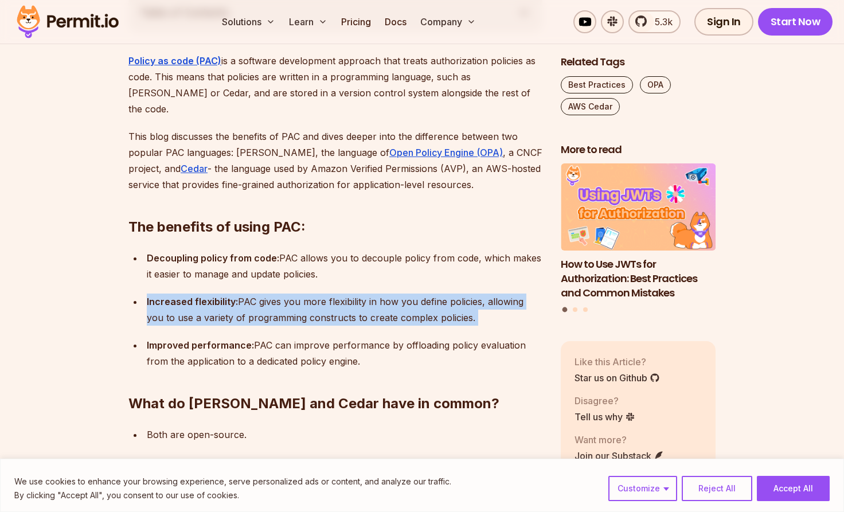
drag, startPoint x: 218, startPoint y: 240, endPoint x: 322, endPoint y: 291, distance: 115.9
click at [322, 291] on ul "Decoupling policy from code: PAC allows you to decouple policy from code, which…" at bounding box center [335, 309] width 414 height 119
click at [163, 339] on strong "Improved performance:" at bounding box center [200, 344] width 107 height 11
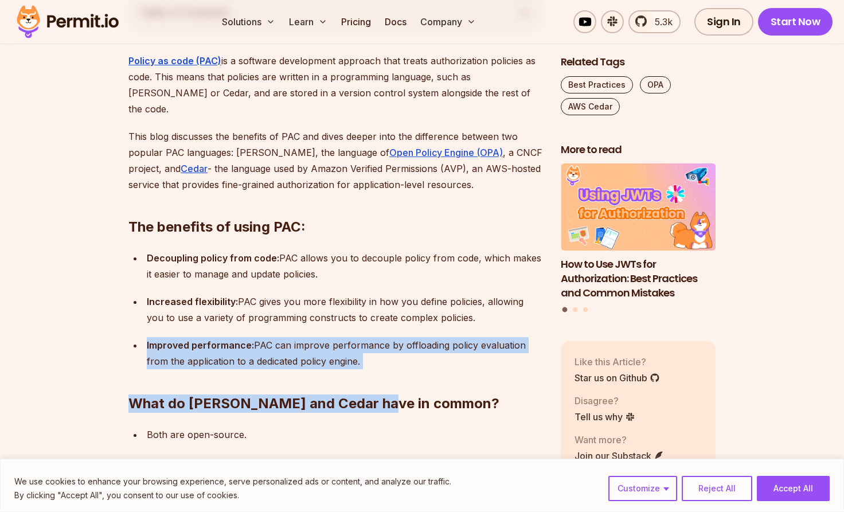
drag, startPoint x: 138, startPoint y: 299, endPoint x: 382, endPoint y: 354, distance: 250.7
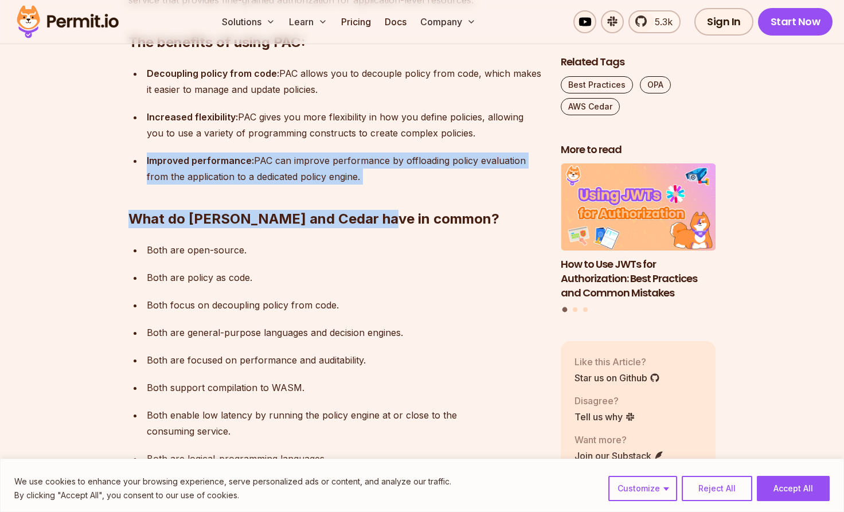
scroll to position [905, 0]
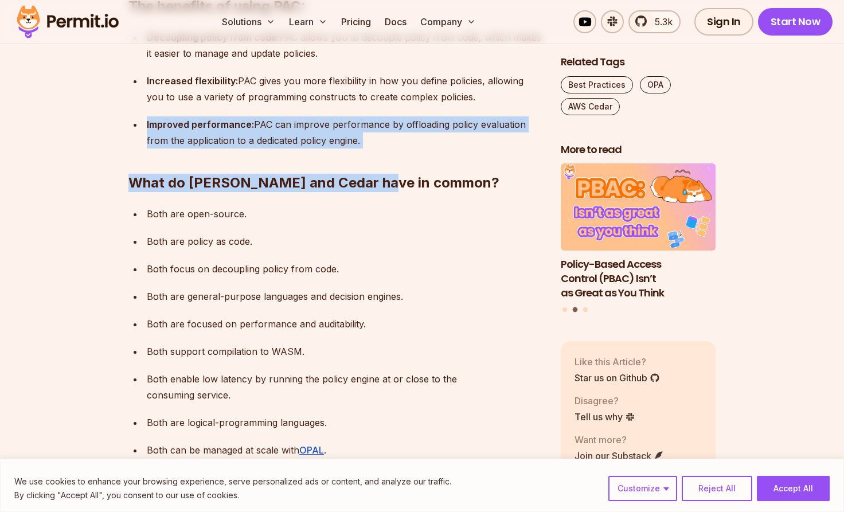
click at [147, 233] on p "Both are policy as code." at bounding box center [344, 241] width 395 height 16
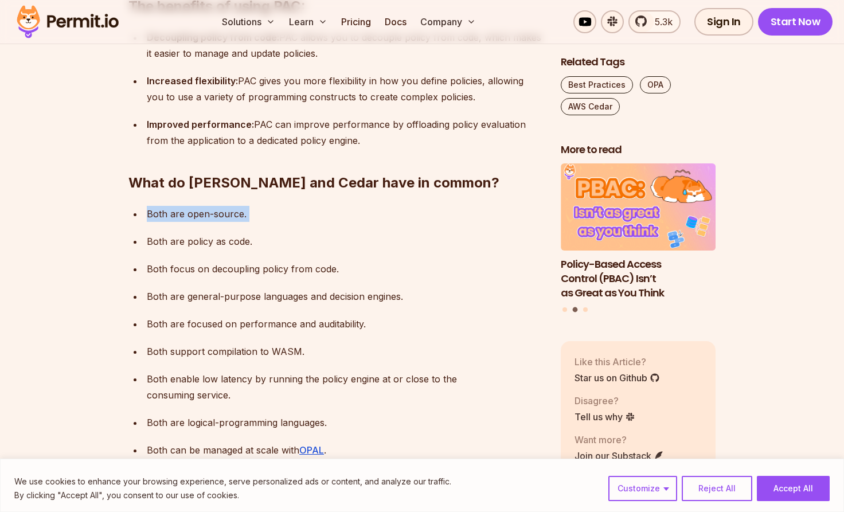
drag, startPoint x: 146, startPoint y: 167, endPoint x: 222, endPoint y: 180, distance: 77.4
click at [222, 206] on ul "Both are open-source. Both are policy as code. Both focus on decoupling policy …" at bounding box center [335, 332] width 414 height 252
click at [177, 233] on p "Both are policy as code." at bounding box center [344, 241] width 395 height 16
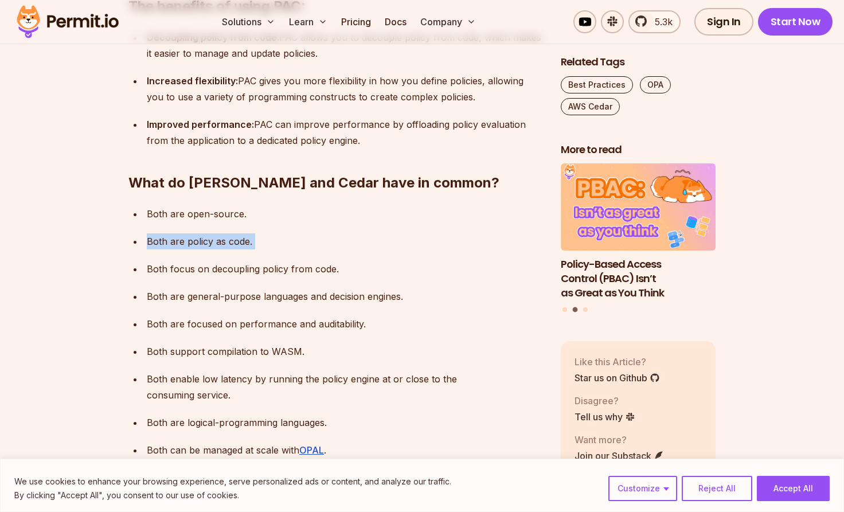
click at [168, 261] on p "Both focus on decoupling policy from code." at bounding box center [344, 269] width 395 height 16
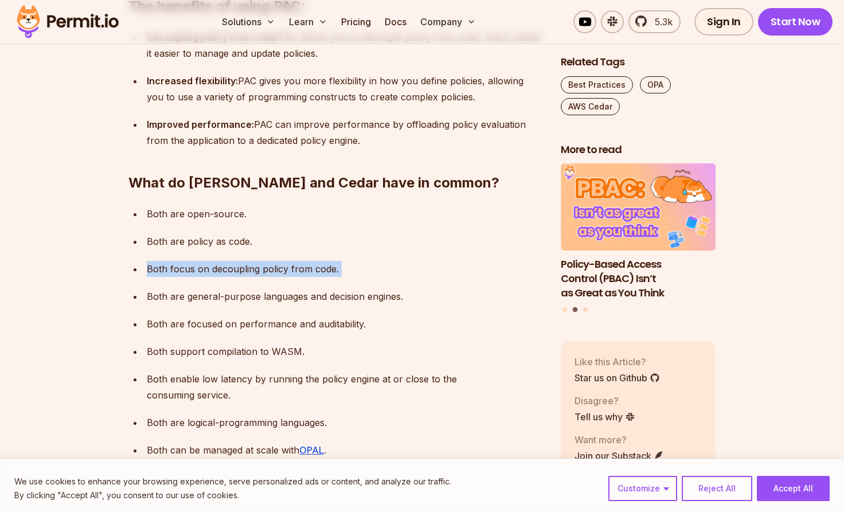
click at [163, 242] on ul "Both are open-source. Both are policy as code. Both focus on decoupling policy …" at bounding box center [335, 332] width 414 height 252
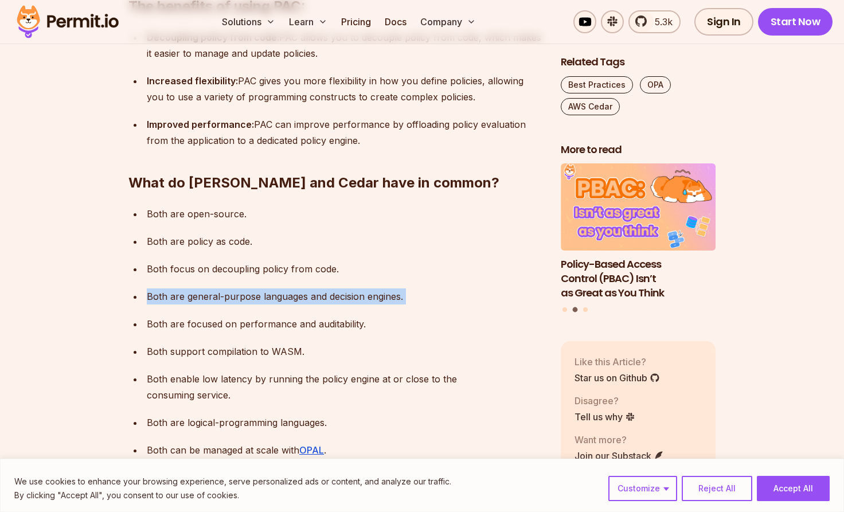
click at [163, 288] on p "Both are general-purpose languages and decision engines." at bounding box center [344, 296] width 395 height 16
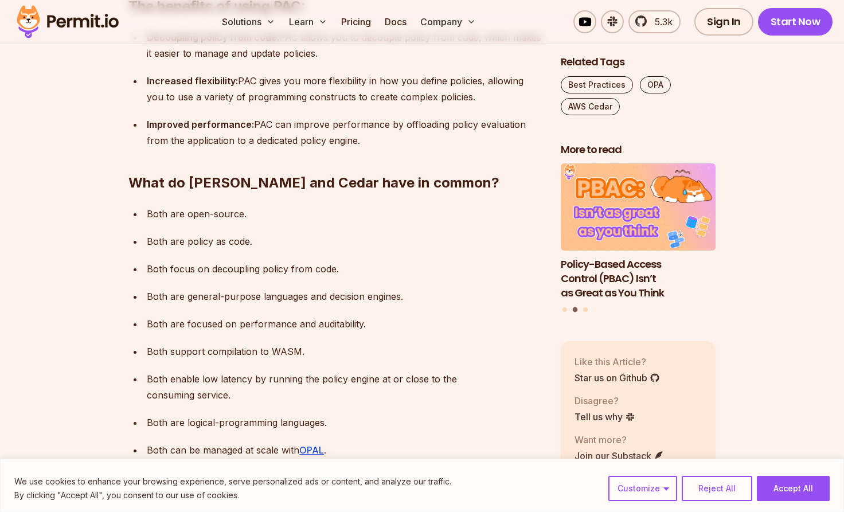
click at [163, 288] on p "Both are general-purpose languages and decision engines." at bounding box center [344, 296] width 395 height 16
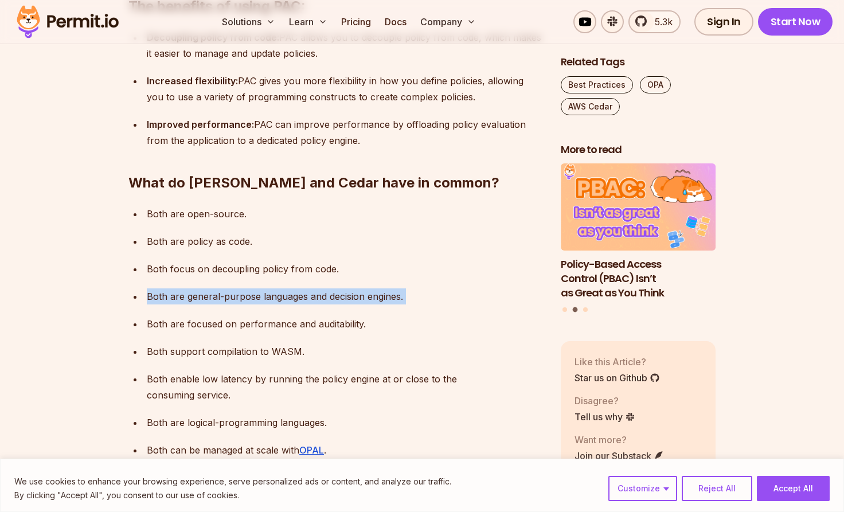
click at [157, 316] on p "Both are focused on performance and auditability." at bounding box center [344, 324] width 395 height 16
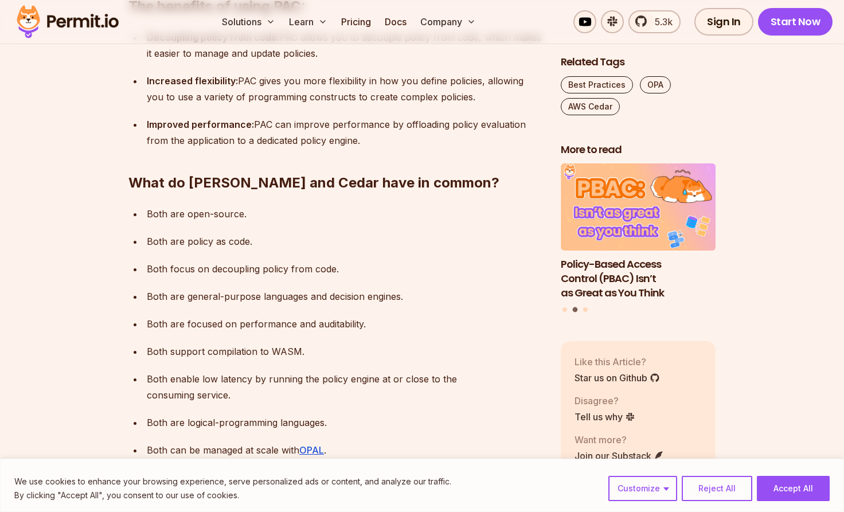
click at [157, 316] on p "Both are focused on performance and auditability." at bounding box center [344, 324] width 395 height 16
click at [157, 343] on p "Both support compilation to WASM." at bounding box center [344, 351] width 395 height 16
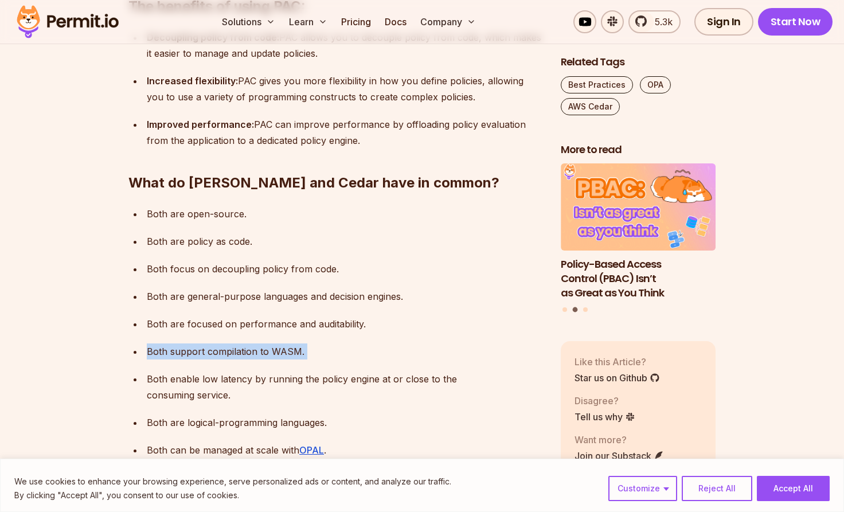
click at [156, 318] on ul "Both are open-source. Both are policy as code. Both focus on decoupling policy …" at bounding box center [335, 332] width 414 height 252
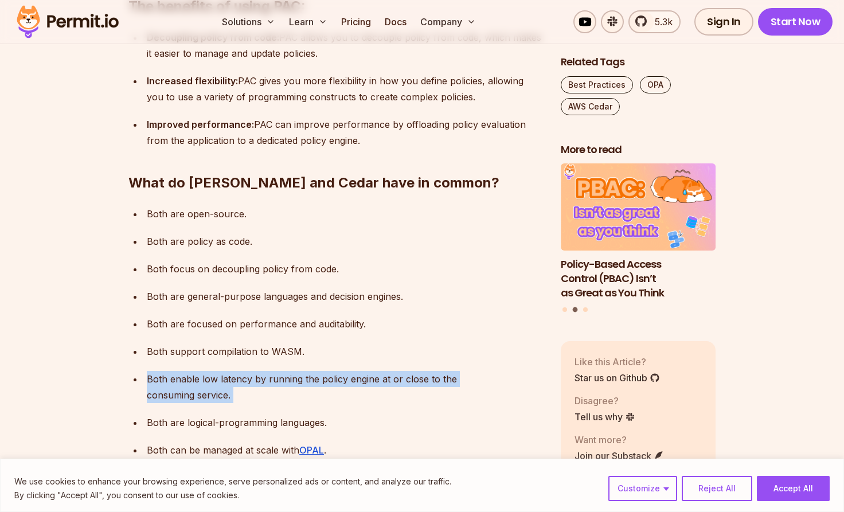
click at [155, 371] on p "Both enable low latency by running the policy engine at or close to the consumi…" at bounding box center [344, 387] width 395 height 32
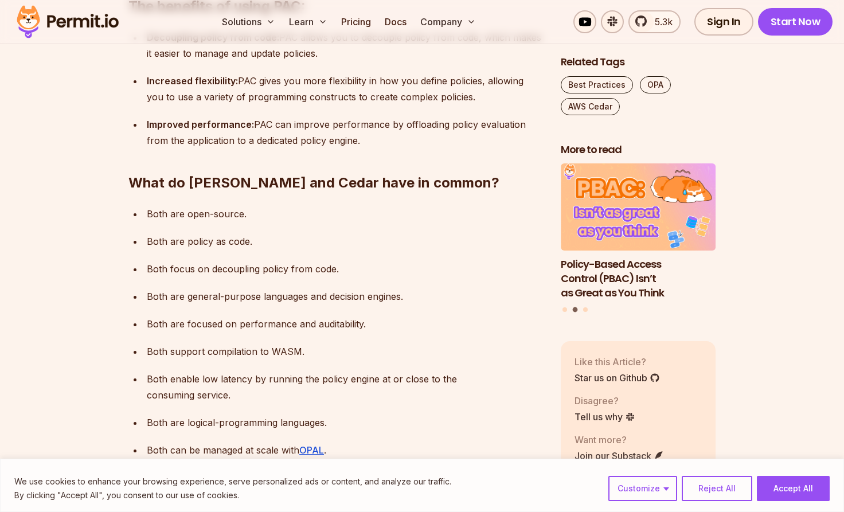
click at [155, 371] on p "Both enable low latency by running the policy engine at or close to the consumi…" at bounding box center [344, 387] width 395 height 32
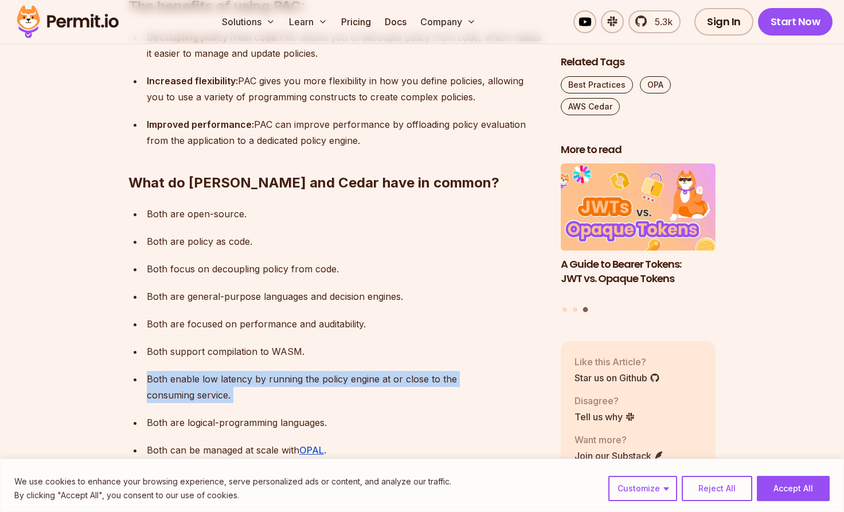
click at [190, 324] on ul "Both are open-source. Both are policy as code. Both focus on decoupling policy …" at bounding box center [335, 332] width 414 height 252
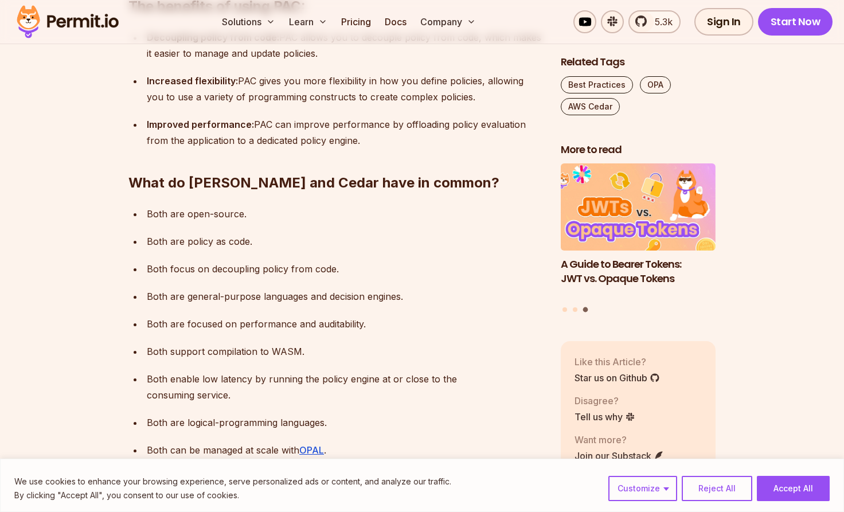
click at [190, 324] on ul "Both are open-source. Both are policy as code. Both focus on decoupling policy …" at bounding box center [335, 332] width 414 height 252
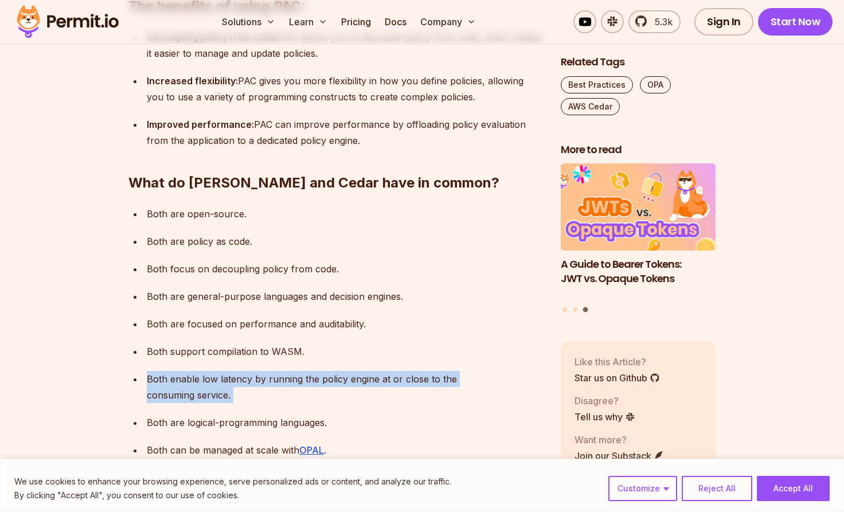
click at [167, 371] on p "Both enable low latency by running the policy engine at or close to the consumi…" at bounding box center [344, 387] width 395 height 32
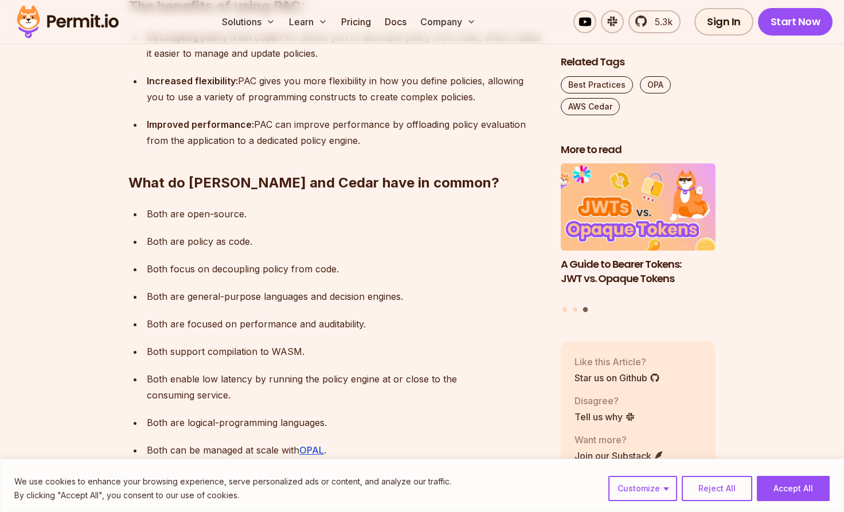
click at [167, 371] on p "Both enable low latency by running the policy engine at or close to the consumi…" at bounding box center [344, 387] width 395 height 32
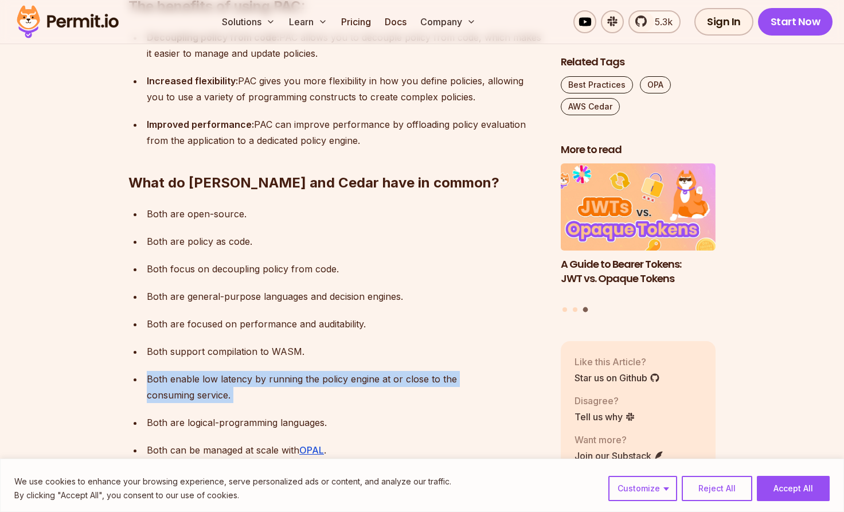
click at [203, 343] on p "Both support compilation to WASM." at bounding box center [344, 351] width 395 height 16
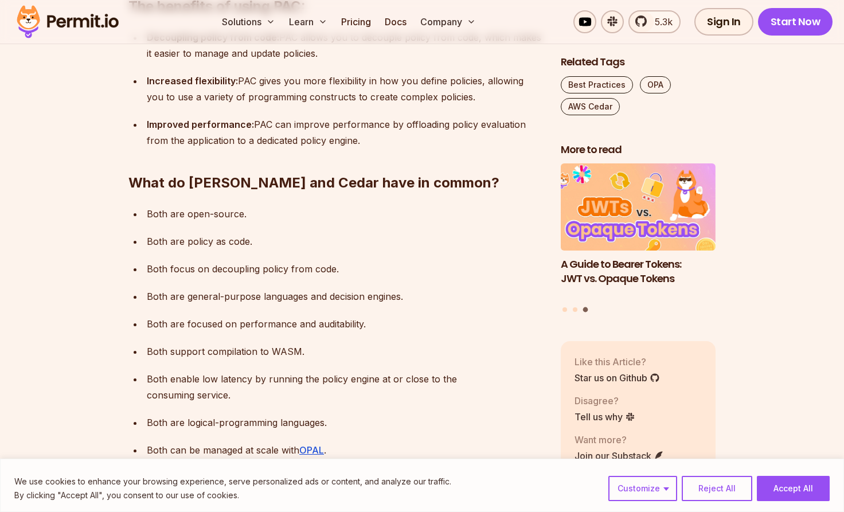
click at [203, 343] on p "Both support compilation to WASM." at bounding box center [344, 351] width 395 height 16
click at [189, 371] on p "Both enable low latency by running the policy engine at or close to the consumi…" at bounding box center [344, 387] width 395 height 32
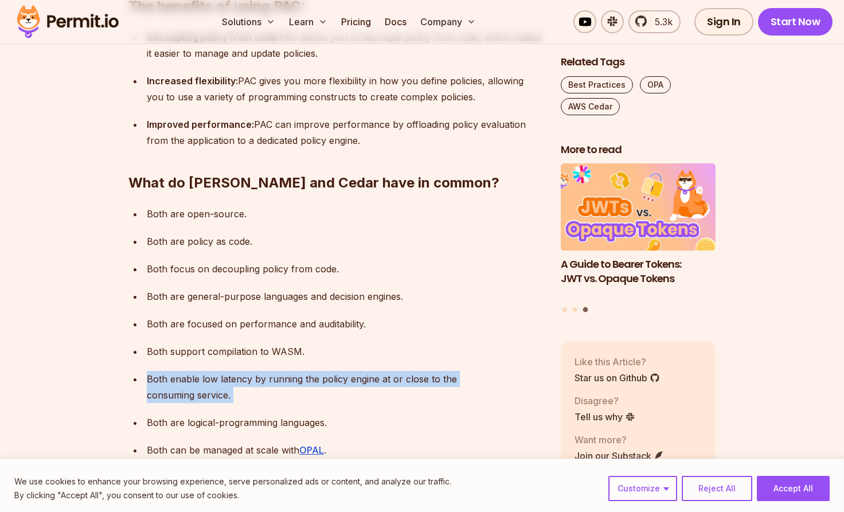
click at [171, 371] on p "Both enable low latency by running the policy engine at or close to the consumi…" at bounding box center [344, 387] width 395 height 32
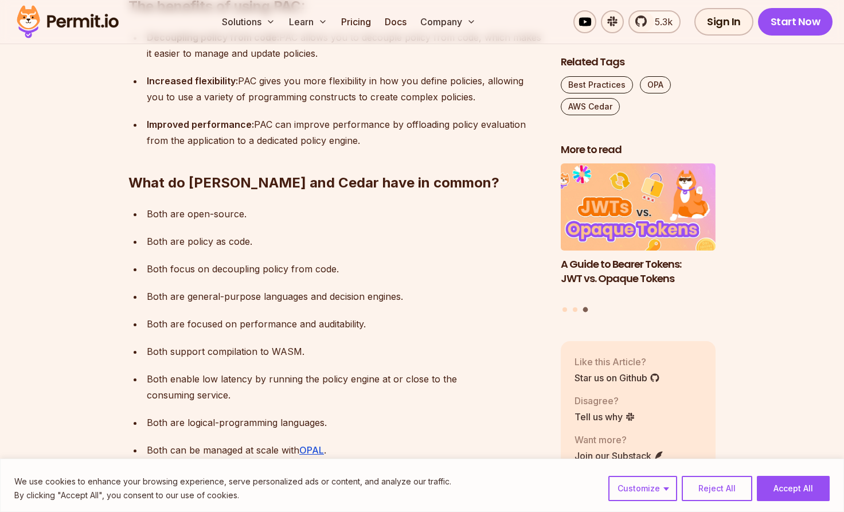
click at [171, 371] on p "Both enable low latency by running the policy engine at or close to the consumi…" at bounding box center [344, 387] width 395 height 32
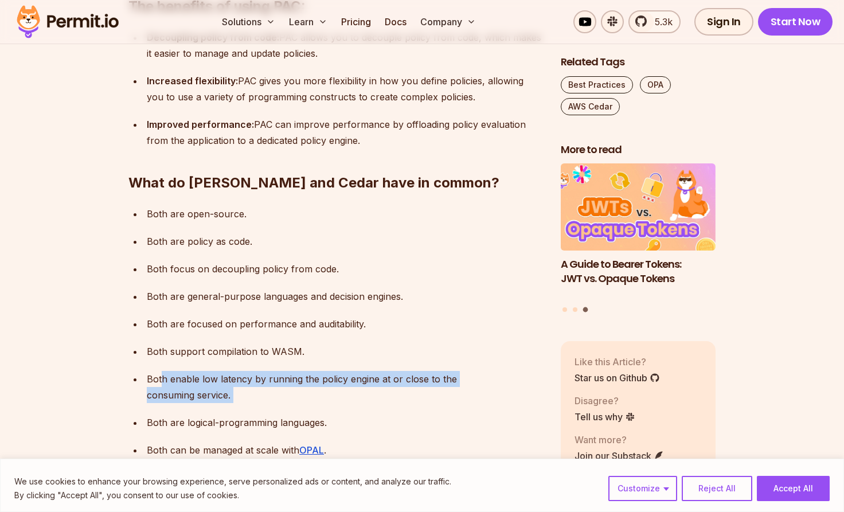
drag, startPoint x: 160, startPoint y: 336, endPoint x: 292, endPoint y: 344, distance: 131.5
click at [292, 344] on ul "Both are open-source. Both are policy as code. Both focus on decoupling policy …" at bounding box center [335, 332] width 414 height 252
click at [322, 371] on p "Both enable low latency by running the policy engine at or close to the consumi…" at bounding box center [344, 387] width 395 height 32
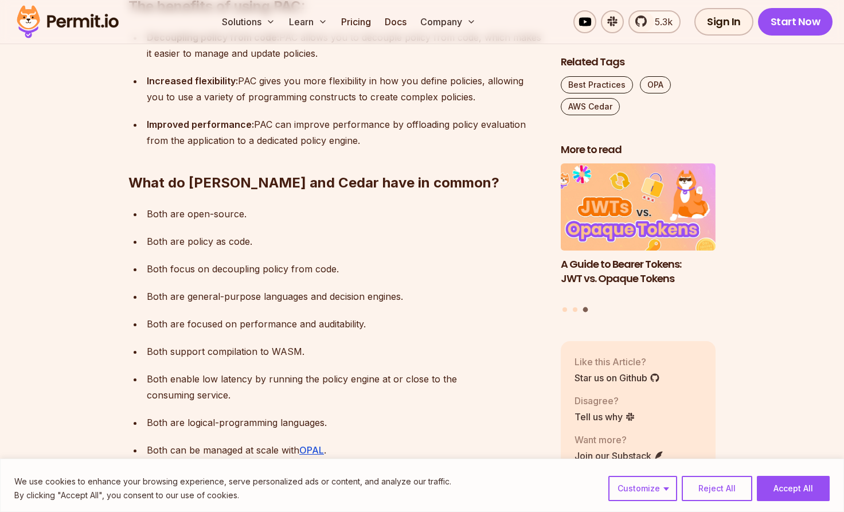
click at [322, 371] on p "Both enable low latency by running the policy engine at or close to the consumi…" at bounding box center [344, 387] width 395 height 32
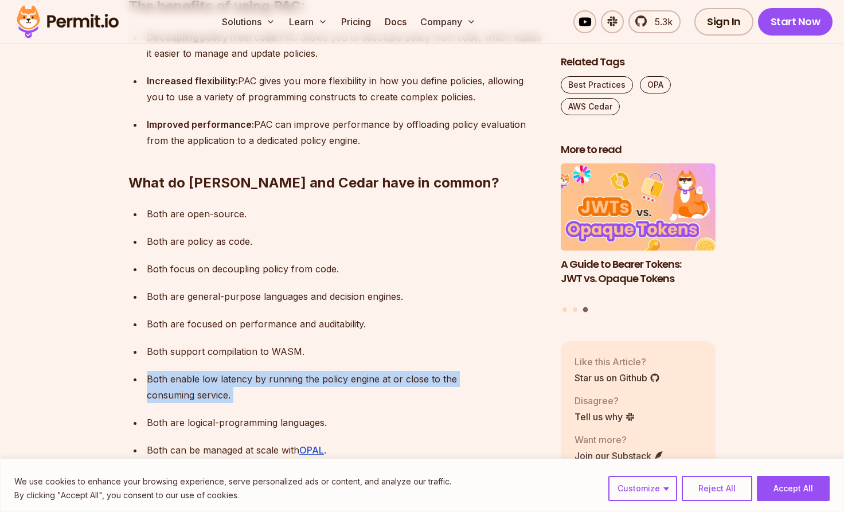
click at [296, 371] on p "Both enable low latency by running the policy engine at or close to the consumi…" at bounding box center [344, 387] width 395 height 32
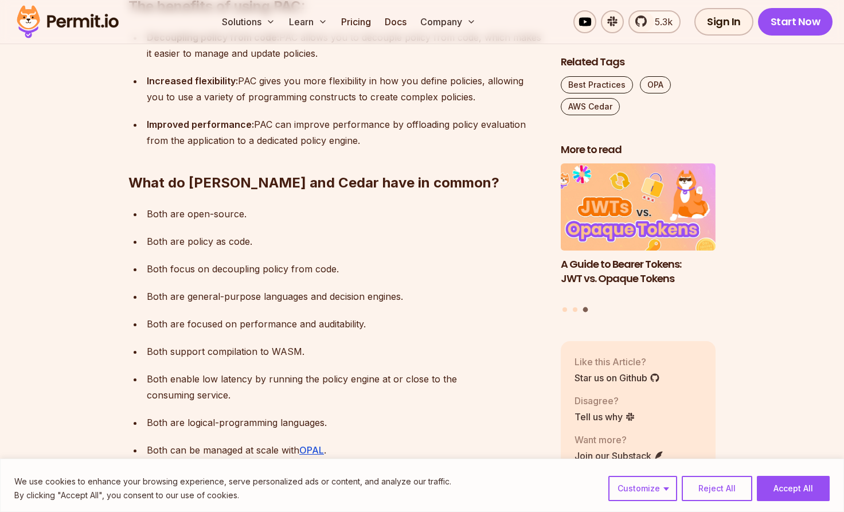
click at [296, 371] on p "Both enable low latency by running the policy engine at or close to the consumi…" at bounding box center [344, 387] width 395 height 32
click at [256, 414] on p "Both are logical-programming languages." at bounding box center [344, 422] width 395 height 16
click at [222, 414] on p "Both are logical-programming languages." at bounding box center [344, 422] width 395 height 16
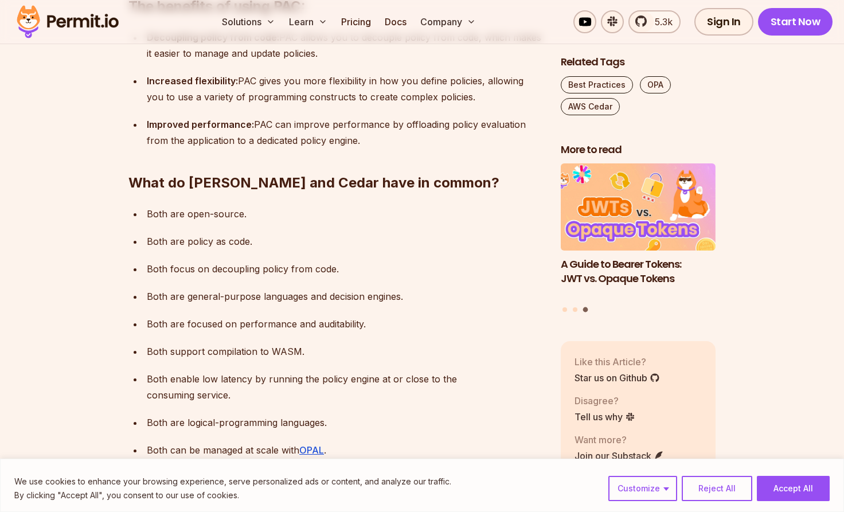
click at [222, 414] on p "Both are logical-programming languages." at bounding box center [344, 422] width 395 height 16
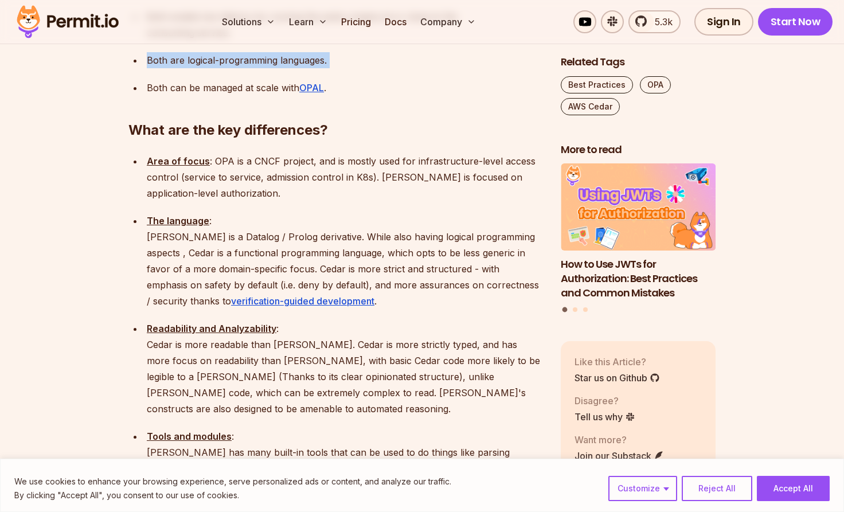
scroll to position [1329, 0]
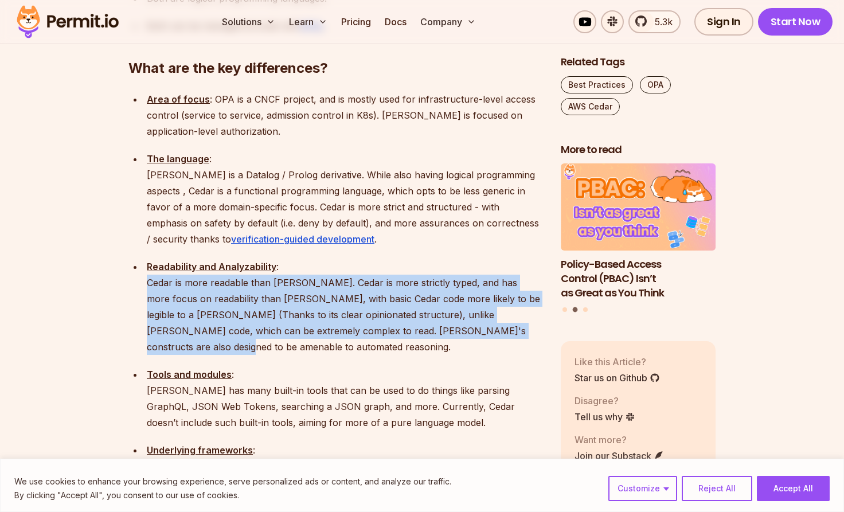
drag, startPoint x: 145, startPoint y: 223, endPoint x: 303, endPoint y: 277, distance: 167.1
click at [303, 277] on li "Readability and Analyzability : Cedar is more readable than [PERSON_NAME]. Ceda…" at bounding box center [342, 306] width 399 height 96
click at [268, 258] on p "Readability and Analyzability : Cedar is more readable than [PERSON_NAME]. Ceda…" at bounding box center [344, 306] width 395 height 96
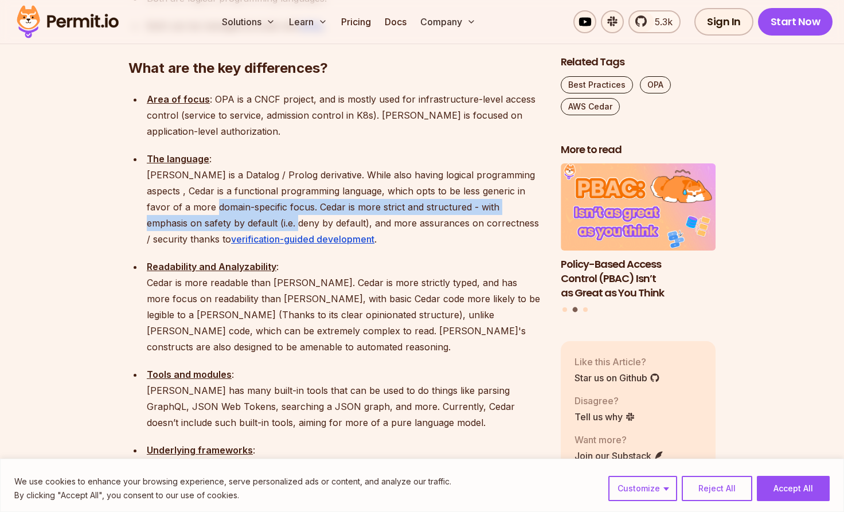
drag, startPoint x: 256, startPoint y: 154, endPoint x: 221, endPoint y: 137, distance: 38.7
click at [221, 151] on p "The language : [PERSON_NAME] is a Datalog / Prolog derivative. While also havin…" at bounding box center [344, 199] width 395 height 96
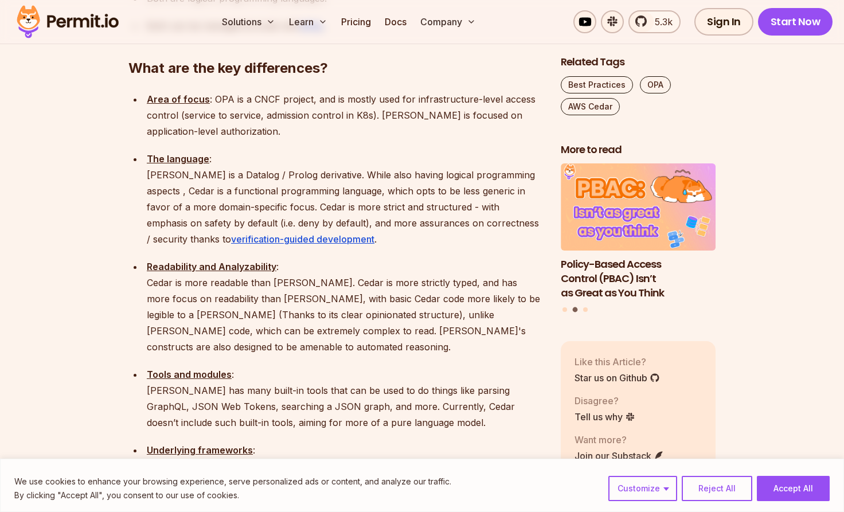
click at [221, 151] on p "The language : [PERSON_NAME] is a Datalog / Prolog derivative. While also havin…" at bounding box center [344, 199] width 395 height 96
click at [190, 151] on p "The language : [PERSON_NAME] is a Datalog / Prolog derivative. While also havin…" at bounding box center [344, 199] width 395 height 96
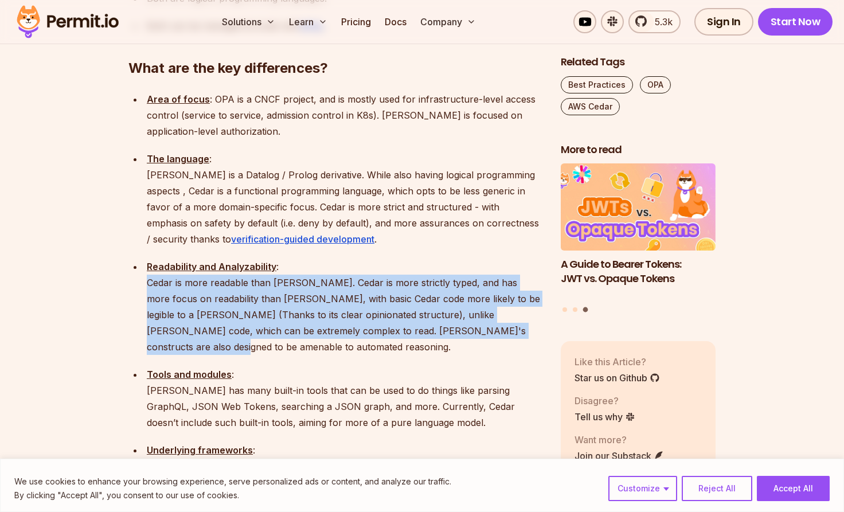
drag, startPoint x: 144, startPoint y: 224, endPoint x: 507, endPoint y: 272, distance: 366.0
click at [507, 272] on li "Readability and Analyzability : Cedar is more readable than [PERSON_NAME]. Ceda…" at bounding box center [342, 306] width 399 height 96
click at [523, 276] on p "Readability and Analyzability : Cedar is more readable than [PERSON_NAME]. Ceda…" at bounding box center [344, 306] width 395 height 96
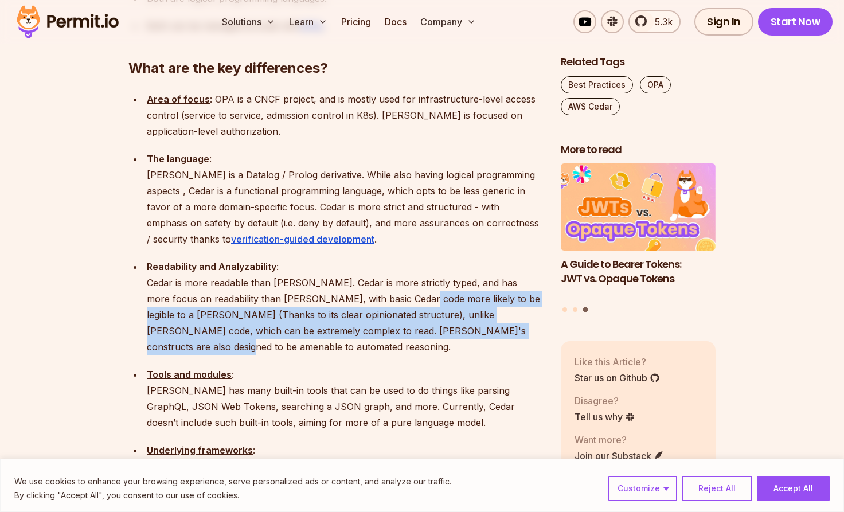
drag, startPoint x: 523, startPoint y: 276, endPoint x: 393, endPoint y: 231, distance: 137.6
click at [393, 258] on p "Readability and Analyzability : Cedar is more readable than [PERSON_NAME]. Ceda…" at bounding box center [344, 306] width 395 height 96
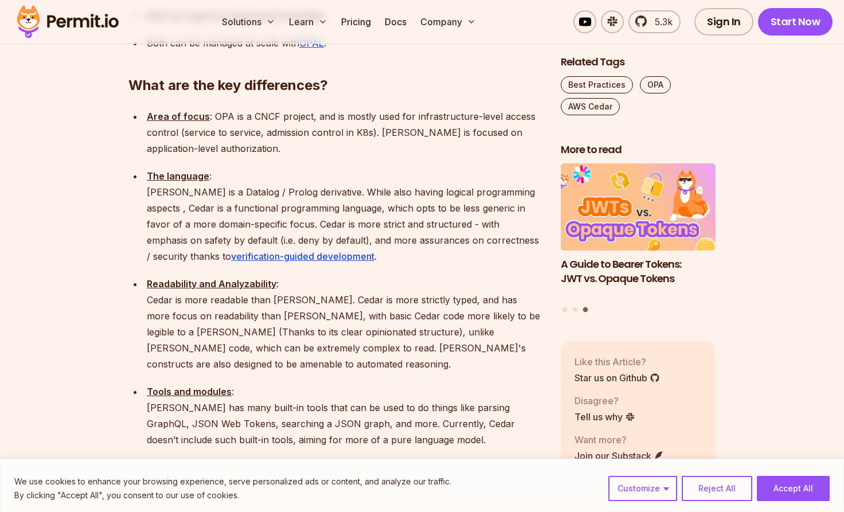
scroll to position [1293, 0]
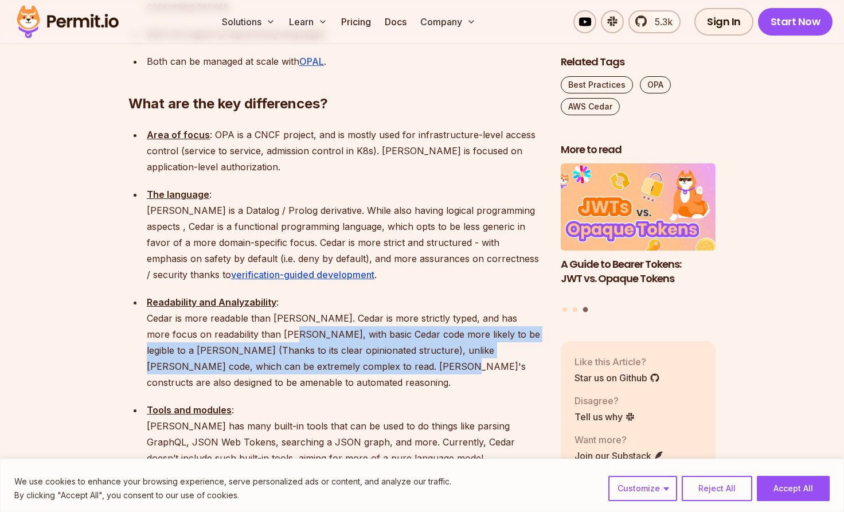
drag, startPoint x: 271, startPoint y: 269, endPoint x: 351, endPoint y: 302, distance: 86.1
click at [351, 302] on p "Readability and Analyzability : Cedar is more readable than [PERSON_NAME]. Ceda…" at bounding box center [344, 342] width 395 height 96
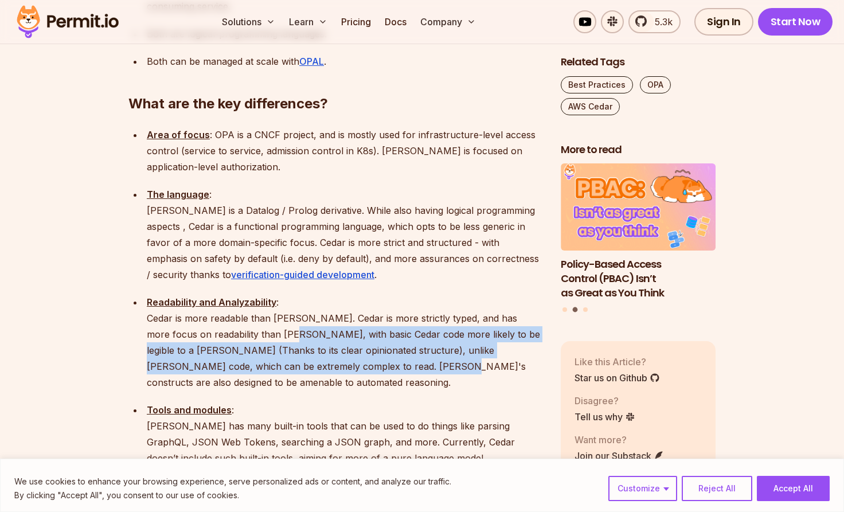
click at [311, 301] on p "Readability and Analyzability : Cedar is more readable than [PERSON_NAME]. Ceda…" at bounding box center [344, 342] width 395 height 96
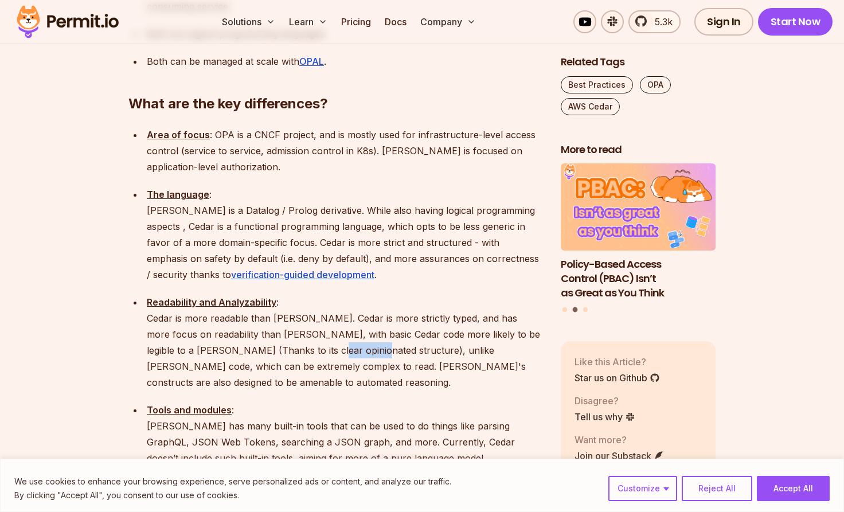
drag, startPoint x: 285, startPoint y: 284, endPoint x: 323, endPoint y: 289, distance: 38.3
click at [323, 294] on p "Readability and Analyzability : Cedar is more readable than [PERSON_NAME]. Ceda…" at bounding box center [344, 342] width 395 height 96
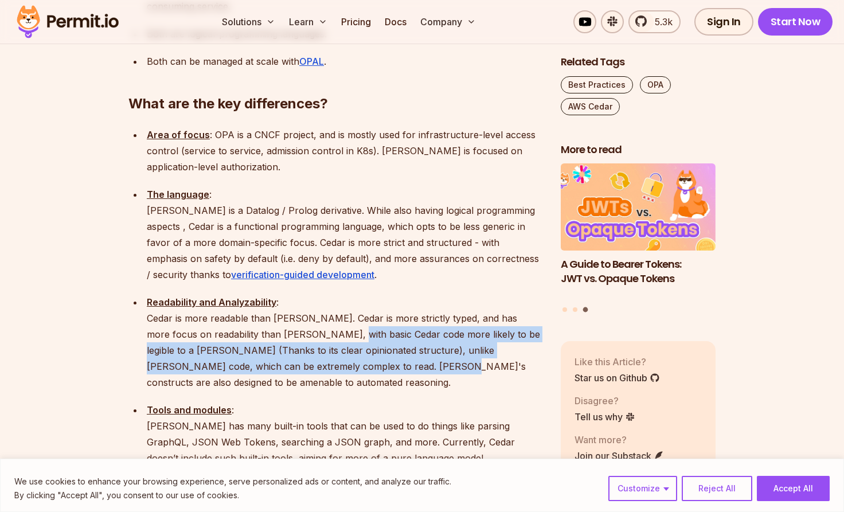
drag, startPoint x: 323, startPoint y: 272, endPoint x: 352, endPoint y: 296, distance: 38.7
click at [352, 296] on p "Readability and Analyzability : Cedar is more readable than [PERSON_NAME]. Ceda…" at bounding box center [344, 342] width 395 height 96
click at [310, 294] on p "Readability and Analyzability : Cedar is more readable than [PERSON_NAME]. Ceda…" at bounding box center [344, 342] width 395 height 96
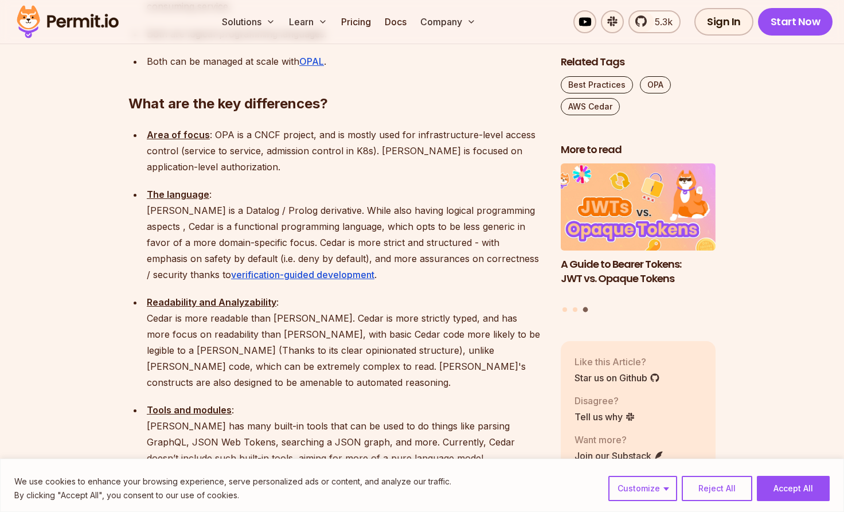
click at [376, 294] on p "Readability and Analyzability : Cedar is more readable than [PERSON_NAME]. Ceda…" at bounding box center [344, 342] width 395 height 96
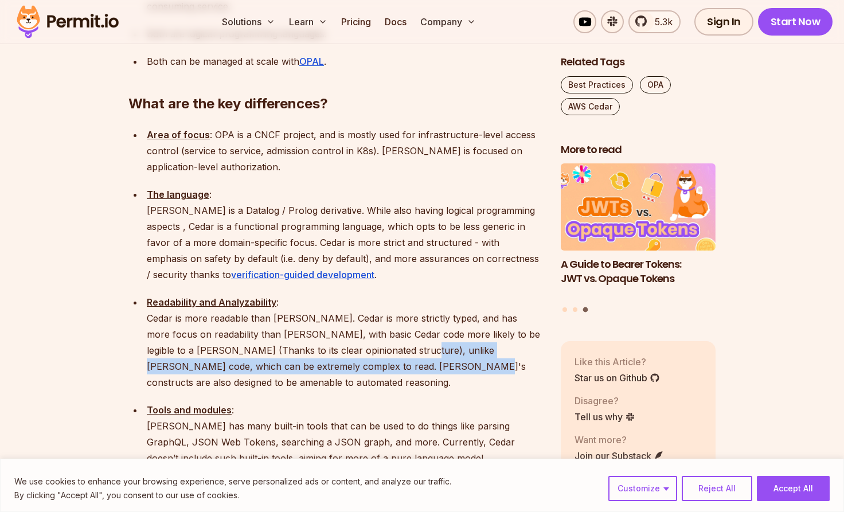
click at [376, 294] on p "Readability and Analyzability : Cedar is more readable than [PERSON_NAME]. Ceda…" at bounding box center [344, 342] width 395 height 96
click at [364, 294] on p "Readability and Analyzability : Cedar is more readable than [PERSON_NAME]. Ceda…" at bounding box center [344, 342] width 395 height 96
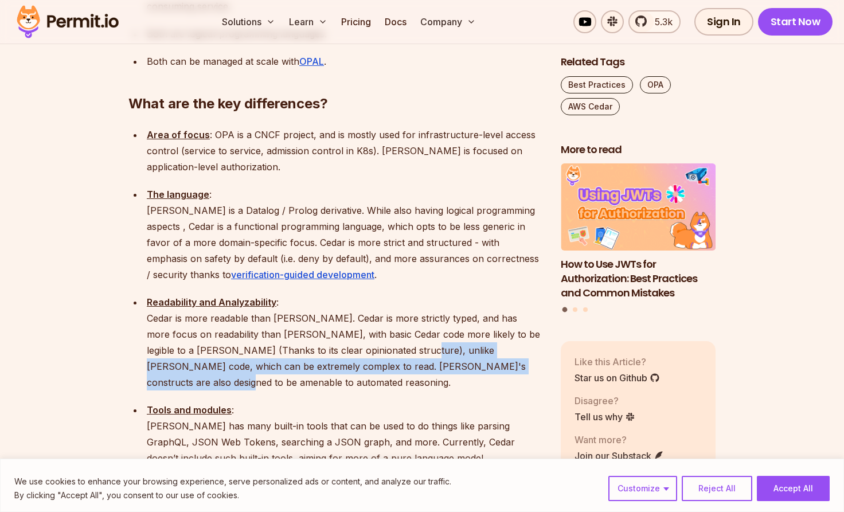
drag, startPoint x: 376, startPoint y: 291, endPoint x: 519, endPoint y: 305, distance: 144.0
click at [519, 305] on p "Readability and Analyzability : Cedar is more readable than [PERSON_NAME]. Ceda…" at bounding box center [344, 342] width 395 height 96
click at [190, 307] on p "Readability and Analyzability : Cedar is more readable than [PERSON_NAME]. Ceda…" at bounding box center [344, 342] width 395 height 96
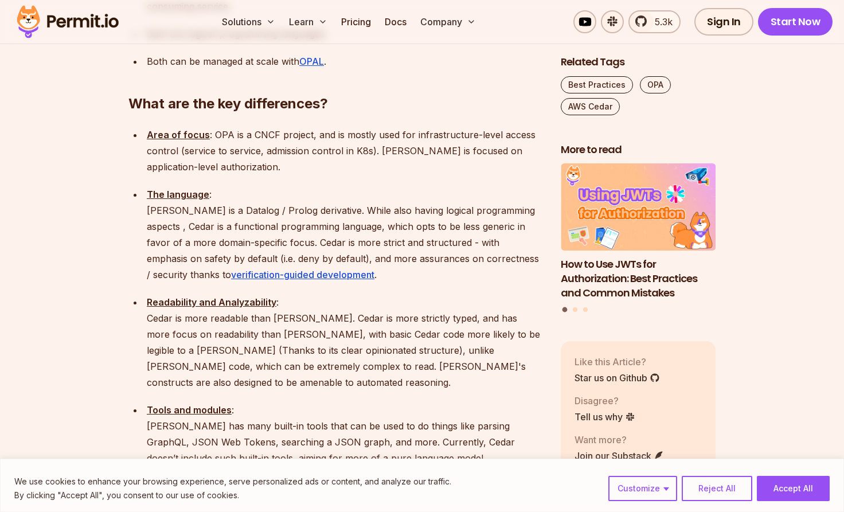
click at [190, 307] on p "Readability and Analyzability : Cedar is more readable than [PERSON_NAME]. Ceda…" at bounding box center [344, 342] width 395 height 96
click at [168, 307] on p "Readability and Analyzability : Cedar is more readable than [PERSON_NAME]. Ceda…" at bounding box center [344, 342] width 395 height 96
drag, startPoint x: 168, startPoint y: 307, endPoint x: 249, endPoint y: 309, distance: 80.3
click at [249, 309] on p "Readability and Analyzability : Cedar is more readable than [PERSON_NAME]. Ceda…" at bounding box center [344, 342] width 395 height 96
click at [297, 310] on p "Readability and Analyzability : Cedar is more readable than [PERSON_NAME]. Ceda…" at bounding box center [344, 342] width 395 height 96
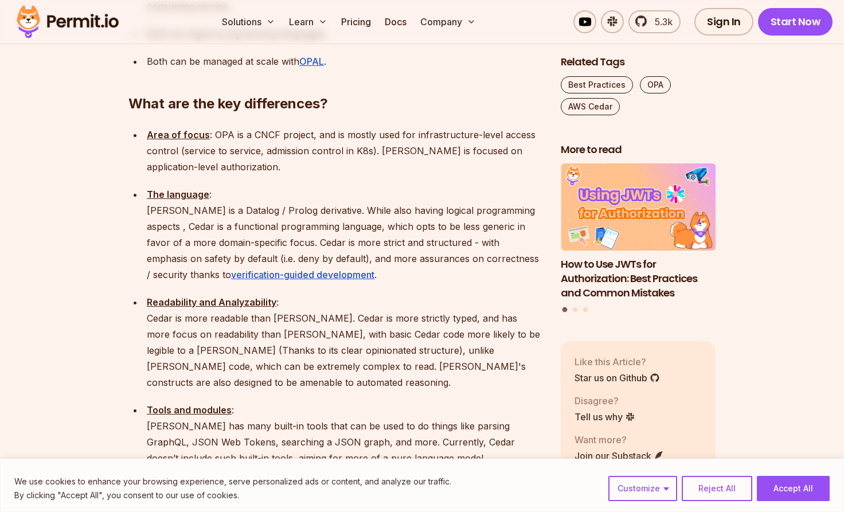
click at [297, 310] on p "Readability and Analyzability : Cedar is more readable than [PERSON_NAME]. Ceda…" at bounding box center [344, 342] width 395 height 96
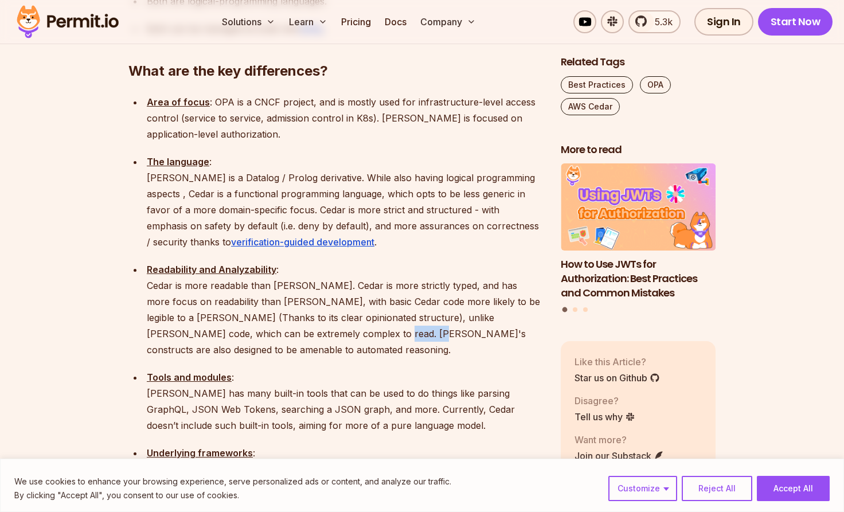
scroll to position [1349, 0]
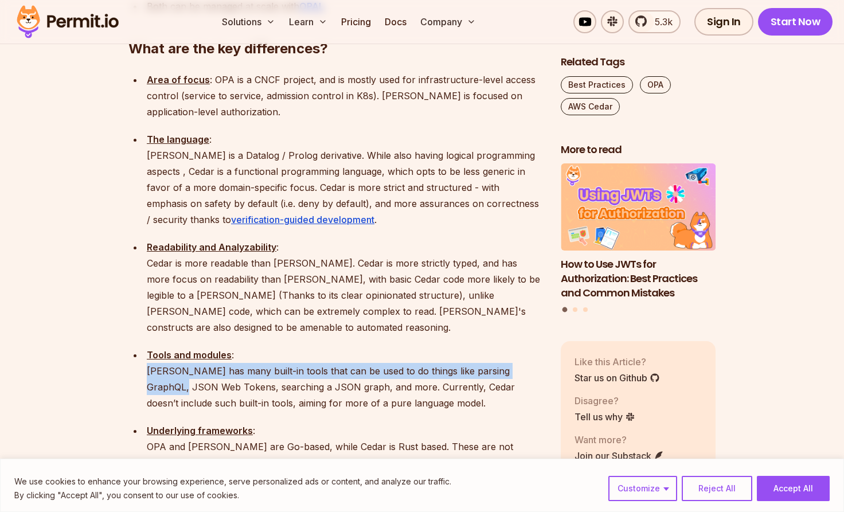
drag, startPoint x: 139, startPoint y: 294, endPoint x: 166, endPoint y: 300, distance: 28.1
click at [166, 300] on ul "Area of focus : OPA is a CNCF project, and is mostly used for infrastructure-le…" at bounding box center [335, 465] width 414 height 786
click at [136, 293] on ul "Area of focus : OPA is a CNCF project, and is mostly used for infrastructure-le…" at bounding box center [335, 465] width 414 height 786
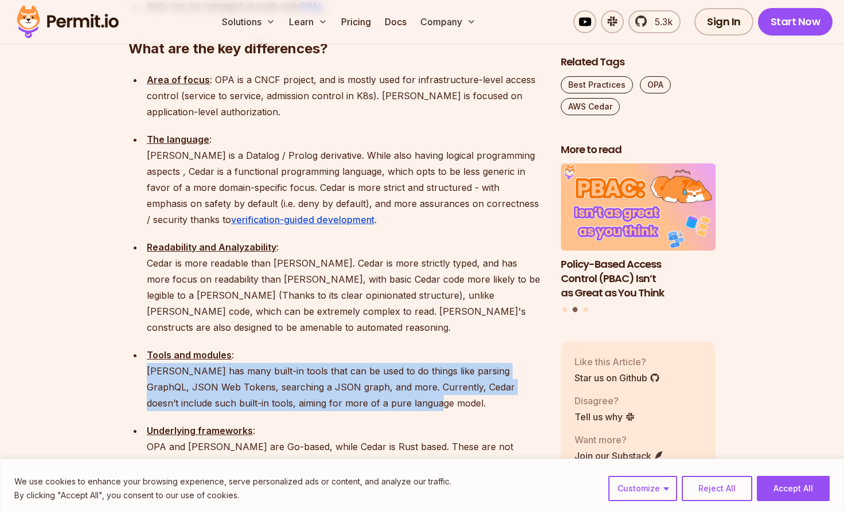
drag, startPoint x: 147, startPoint y: 293, endPoint x: 506, endPoint y: 327, distance: 361.0
click at [506, 347] on p "Tools and modules : [PERSON_NAME] has many built-in tools that can be used to d…" at bounding box center [344, 379] width 395 height 64
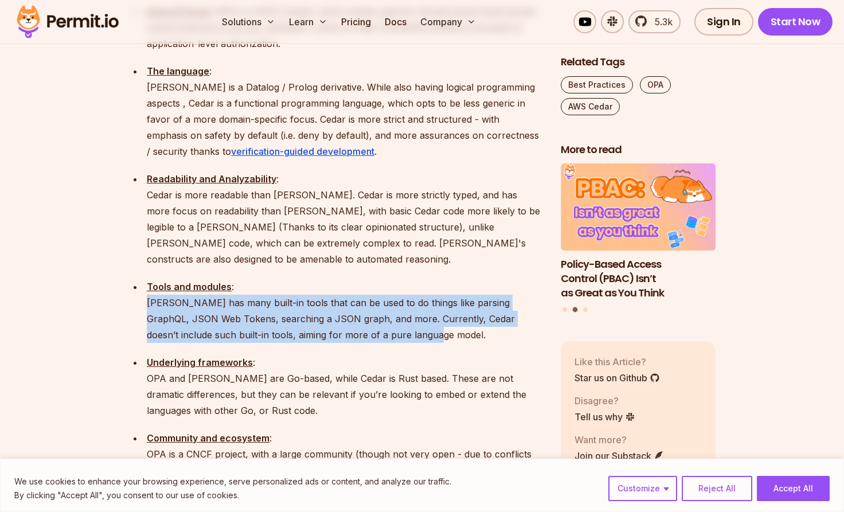
scroll to position [1457, 0]
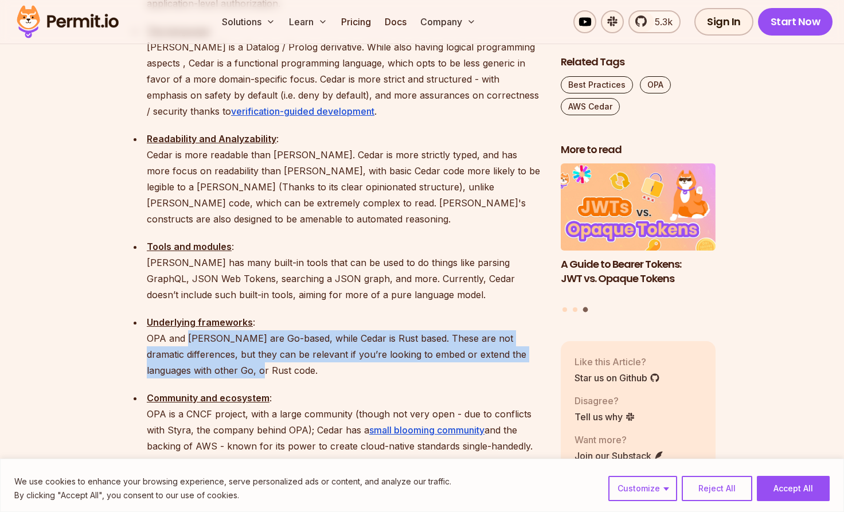
drag, startPoint x: 188, startPoint y: 263, endPoint x: 252, endPoint y: 295, distance: 71.3
click at [252, 314] on p "Underlying frameworks : OPA and [PERSON_NAME] are Go-based, while Cedar is Rust…" at bounding box center [344, 346] width 395 height 64
click at [301, 314] on p "Underlying frameworks : OPA and [PERSON_NAME] are Go-based, while Cedar is Rust…" at bounding box center [344, 346] width 395 height 64
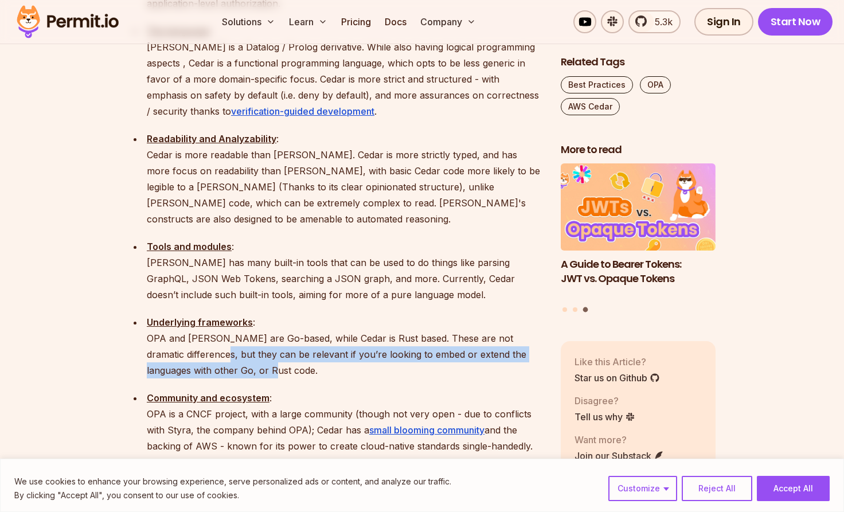
drag, startPoint x: 301, startPoint y: 299, endPoint x: 226, endPoint y: 267, distance: 81.4
click at [226, 314] on p "Underlying frameworks : OPA and [PERSON_NAME] are Go-based, while Cedar is Rust…" at bounding box center [344, 346] width 395 height 64
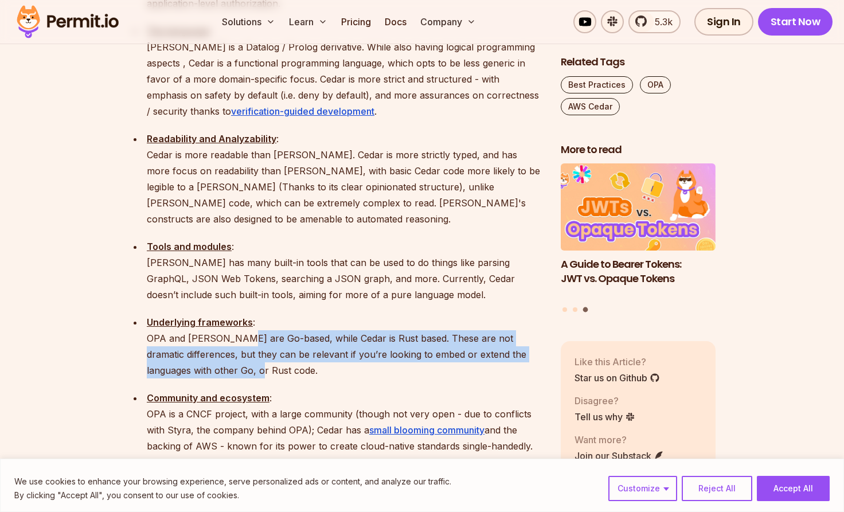
drag, startPoint x: 238, startPoint y: 262, endPoint x: 254, endPoint y: 286, distance: 28.8
click at [254, 314] on p "Underlying frameworks : OPA and [PERSON_NAME] are Go-based, while Cedar is Rust…" at bounding box center [344, 346] width 395 height 64
click at [275, 314] on p "Underlying frameworks : OPA and [PERSON_NAME] are Go-based, while Cedar is Rust…" at bounding box center [344, 346] width 395 height 64
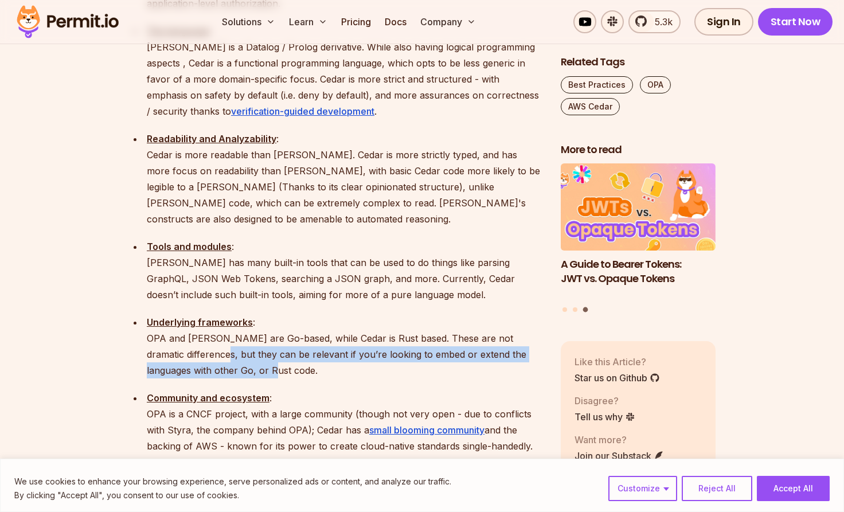
drag, startPoint x: 275, startPoint y: 293, endPoint x: 228, endPoint y: 272, distance: 52.3
click at [228, 314] on p "Underlying frameworks : OPA and [PERSON_NAME] are Go-based, while Cedar is Rust…" at bounding box center [344, 346] width 395 height 64
drag, startPoint x: 139, startPoint y: 276, endPoint x: 271, endPoint y: 311, distance: 136.8
click at [271, 311] on ul "Area of focus : OPA is a CNCF project, and is mostly used for infrastructure-le…" at bounding box center [335, 356] width 414 height 786
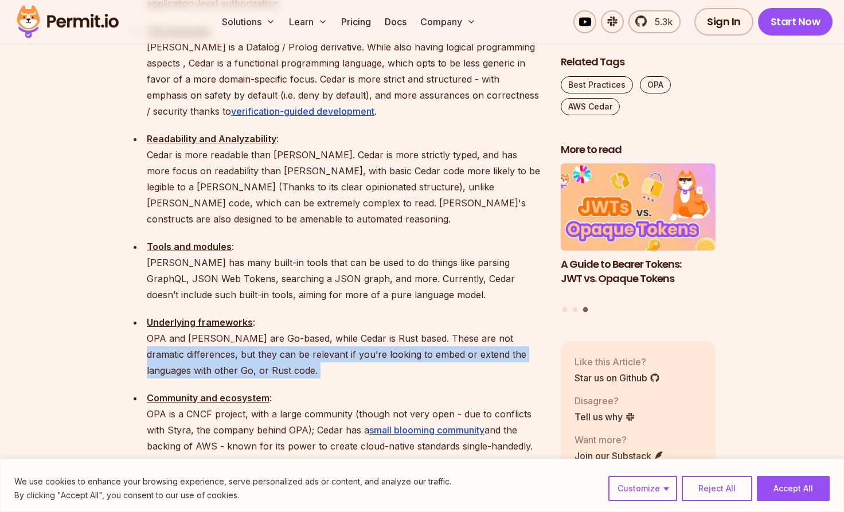
click at [289, 306] on ul "Area of focus : OPA is a CNCF project, and is mostly used for infrastructure-le…" at bounding box center [335, 356] width 414 height 786
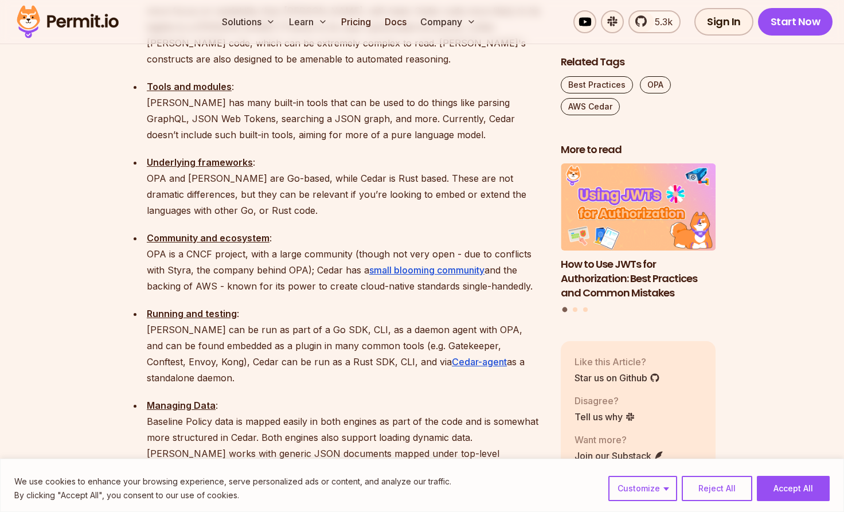
scroll to position [1626, 0]
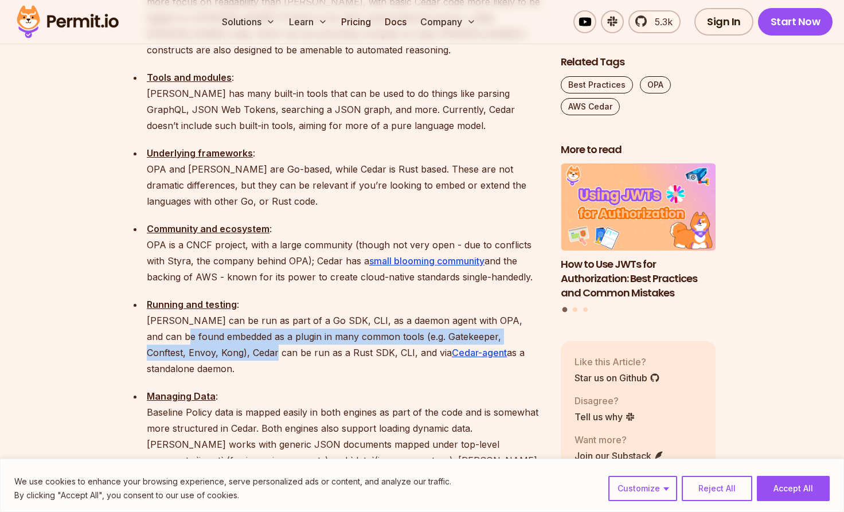
drag, startPoint x: 151, startPoint y: 259, endPoint x: 210, endPoint y: 266, distance: 59.4
click at [210, 296] on p "Running and testing : [PERSON_NAME] can be run as part of a Go SDK, CLI, as a d…" at bounding box center [344, 336] width 395 height 80
click at [265, 296] on p "Running and testing : [PERSON_NAME] can be run as part of a Go SDK, CLI, as a d…" at bounding box center [344, 336] width 395 height 80
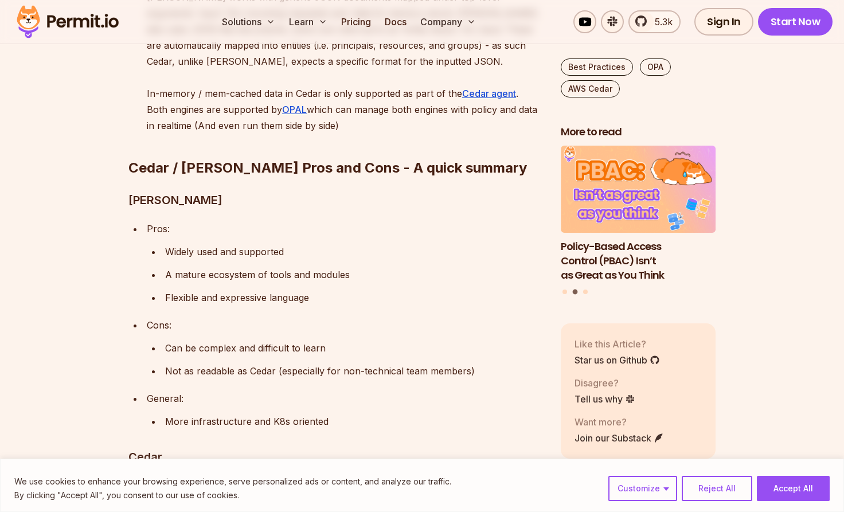
scroll to position [2067, 0]
